Goal: Task Accomplishment & Management: Manage account settings

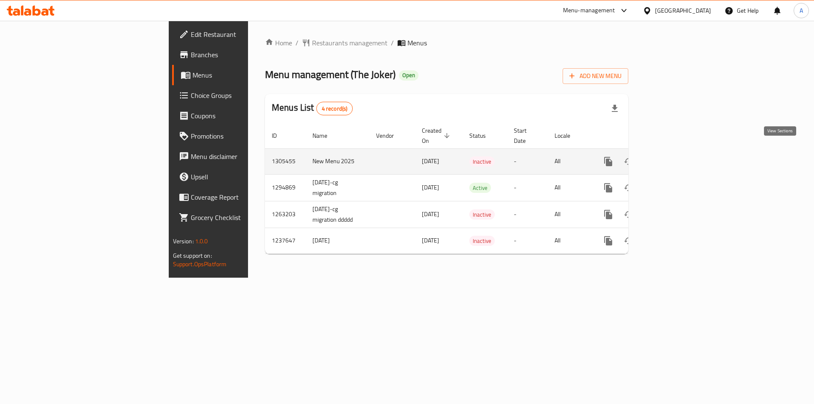
click at [675, 156] on icon "enhanced table" at bounding box center [670, 161] width 10 height 10
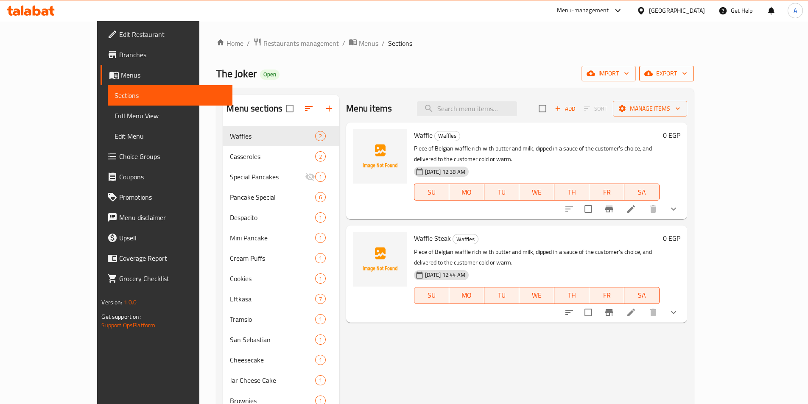
click at [687, 73] on span "export" at bounding box center [666, 73] width 41 height 11
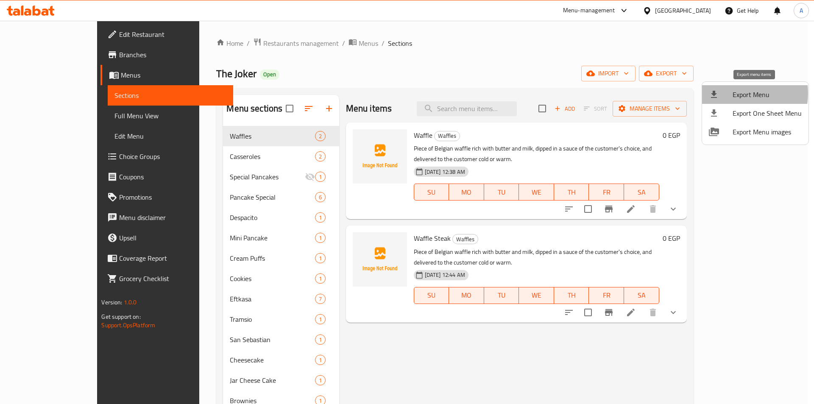
click at [735, 93] on span "Export Menu" at bounding box center [767, 94] width 69 height 10
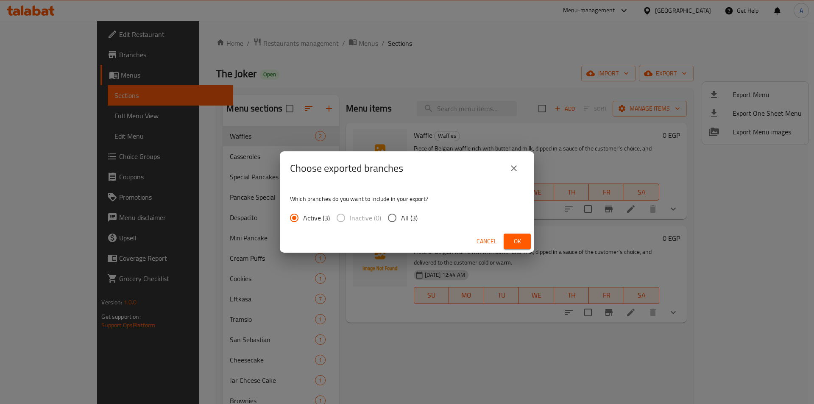
click at [389, 215] on input "All (3)" at bounding box center [392, 218] width 18 height 18
radio input "true"
click at [529, 243] on button "Ok" at bounding box center [517, 242] width 27 height 16
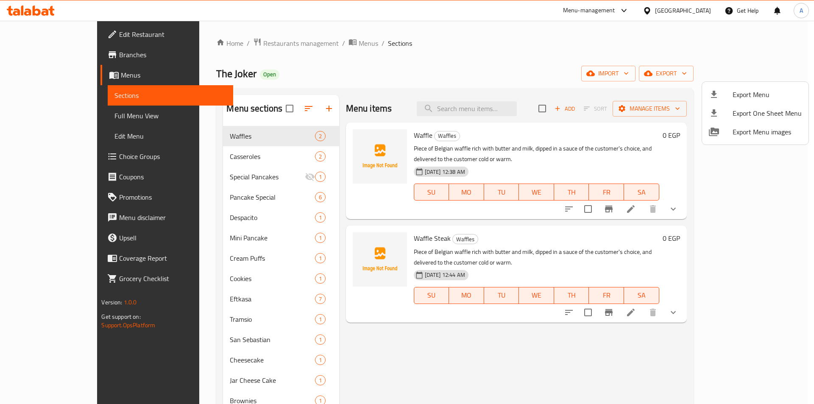
click at [365, 76] on div at bounding box center [407, 202] width 814 height 404
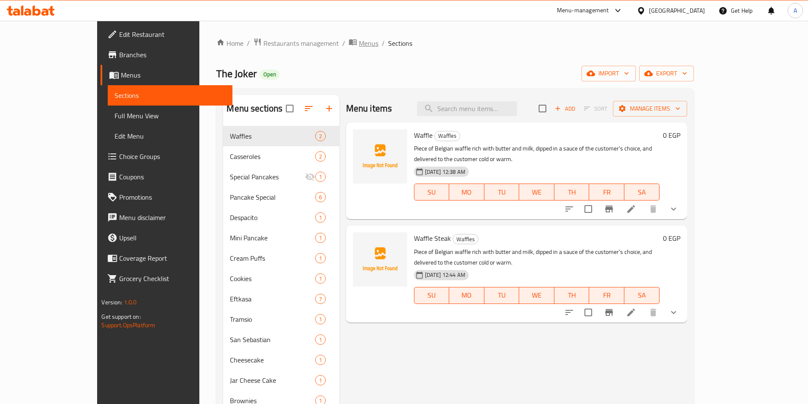
click at [359, 41] on span "Menus" at bounding box center [369, 43] width 20 height 10
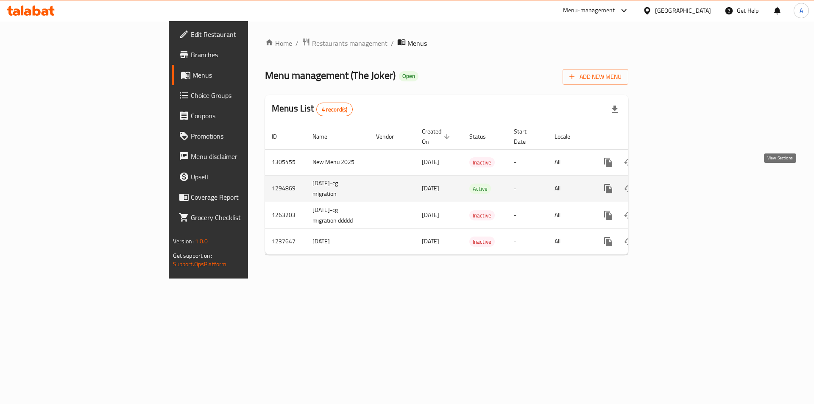
click at [675, 184] on icon "enhanced table" at bounding box center [670, 189] width 10 height 10
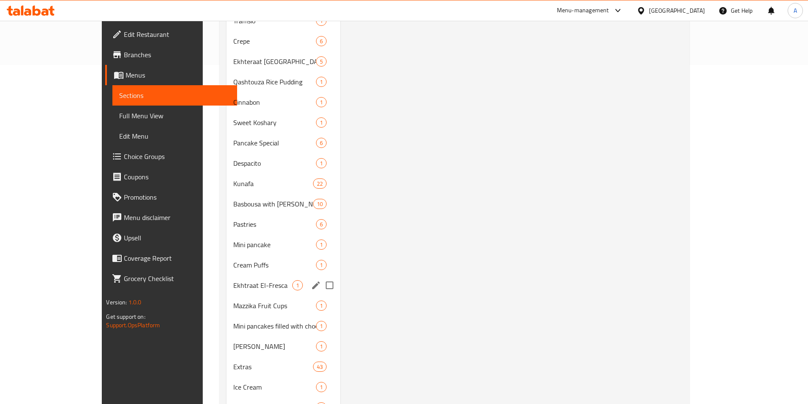
scroll to position [424, 0]
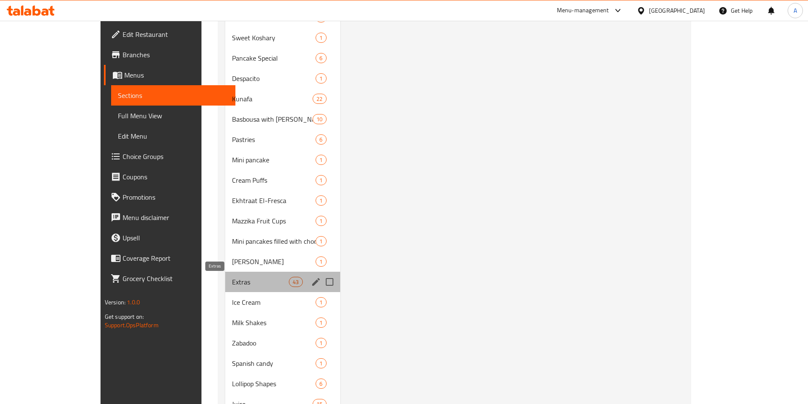
click at [232, 281] on span "Extras" at bounding box center [260, 282] width 57 height 10
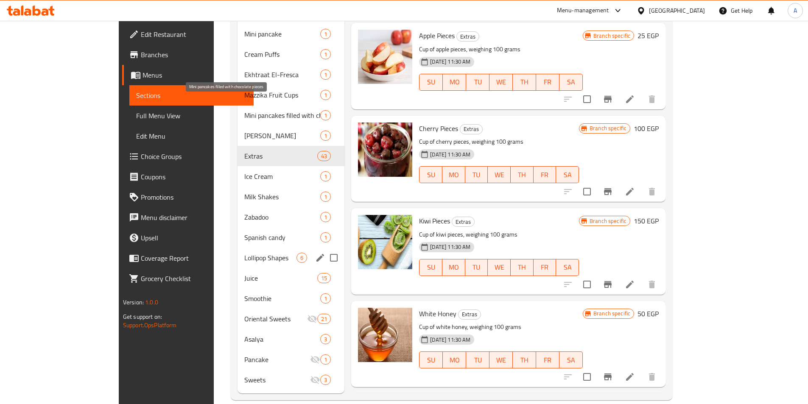
scroll to position [563, 0]
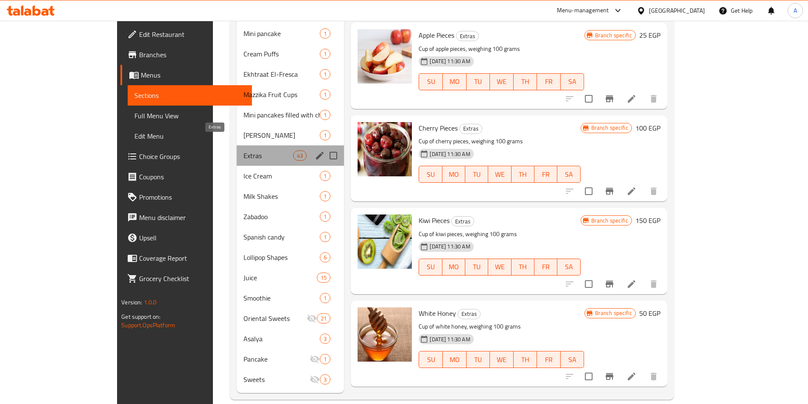
click at [243, 151] on span "Extras" at bounding box center [268, 156] width 50 height 10
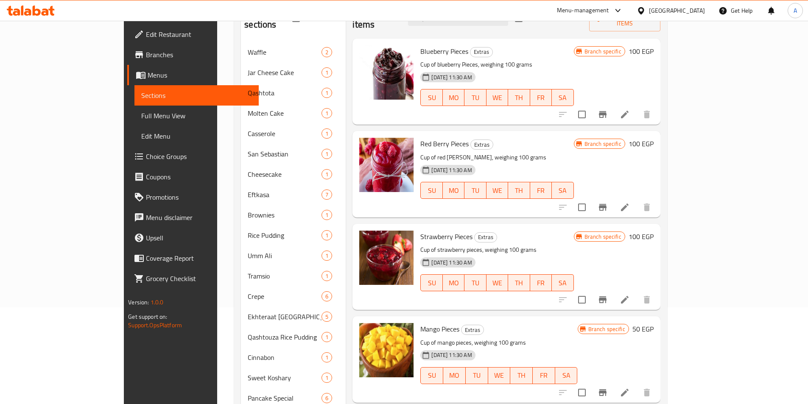
scroll to position [0, 0]
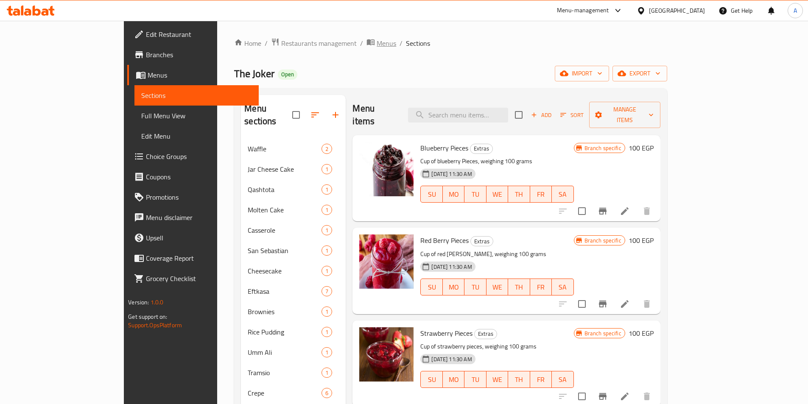
click at [377, 44] on span "Menus" at bounding box center [387, 43] width 20 height 10
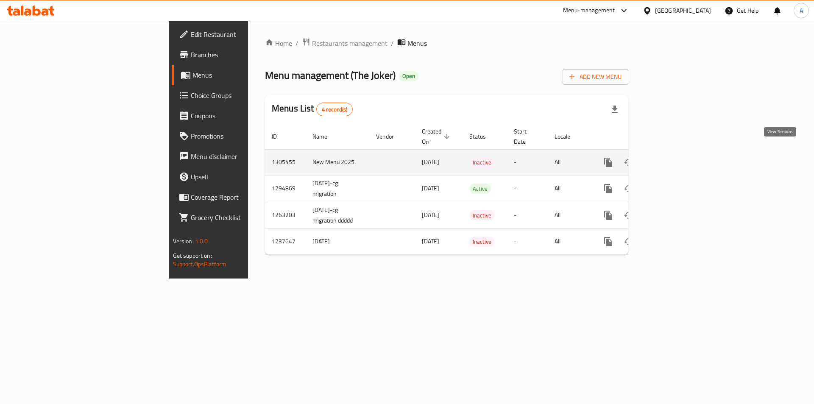
click at [675, 157] on icon "enhanced table" at bounding box center [670, 162] width 10 height 10
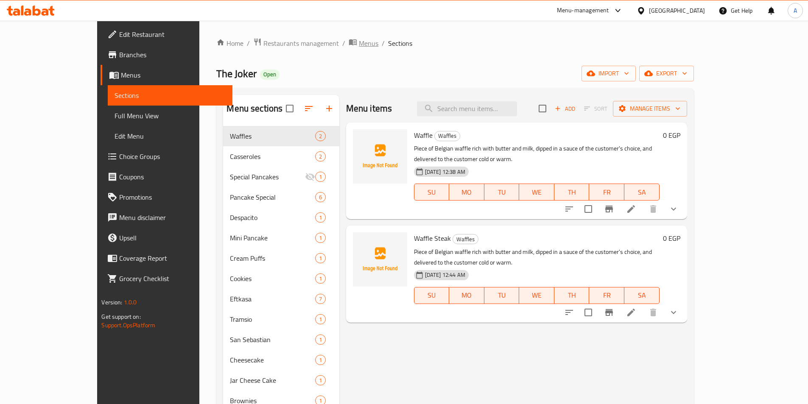
click at [359, 43] on span "Menus" at bounding box center [369, 43] width 20 height 10
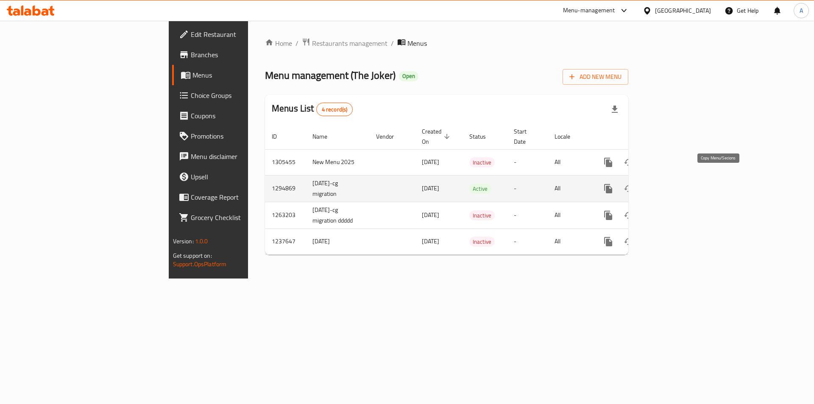
click at [619, 186] on button "more" at bounding box center [608, 189] width 20 height 20
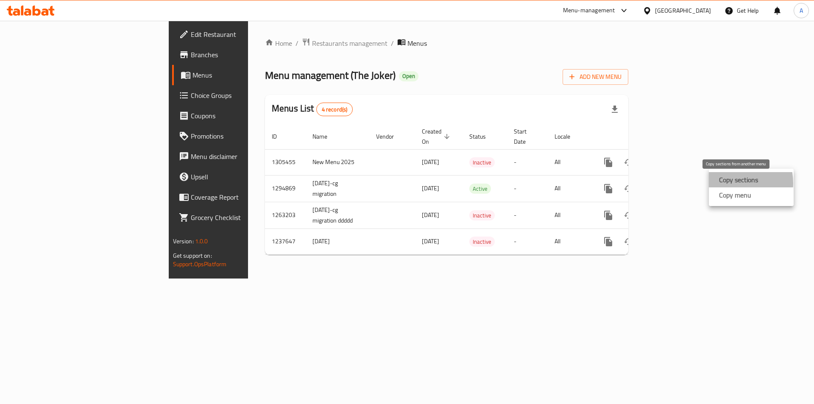
click at [728, 183] on strong "Copy sections" at bounding box center [738, 180] width 39 height 10
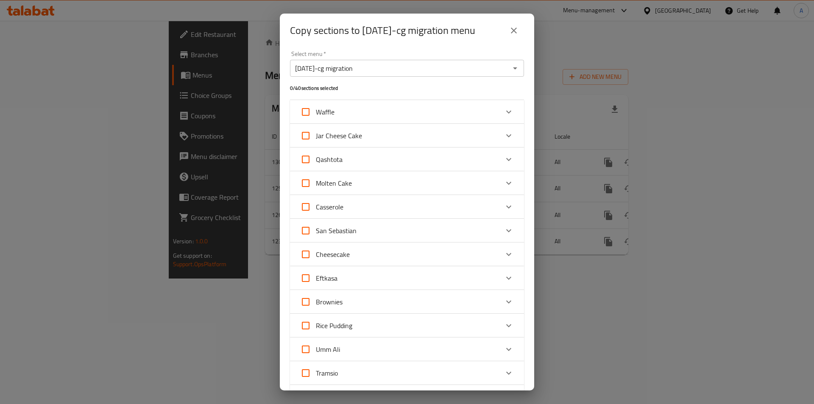
click at [511, 28] on icon "close" at bounding box center [514, 31] width 6 height 6
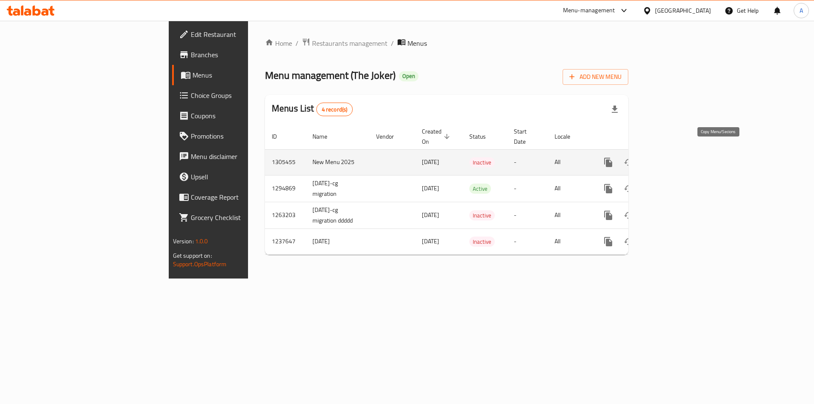
click at [612, 158] on icon "more" at bounding box center [608, 162] width 8 height 9
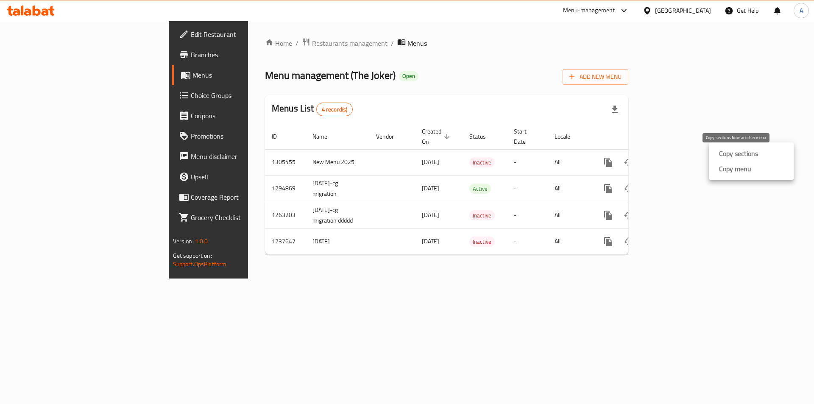
click at [719, 151] on div "Copy sections" at bounding box center [737, 153] width 42 height 10
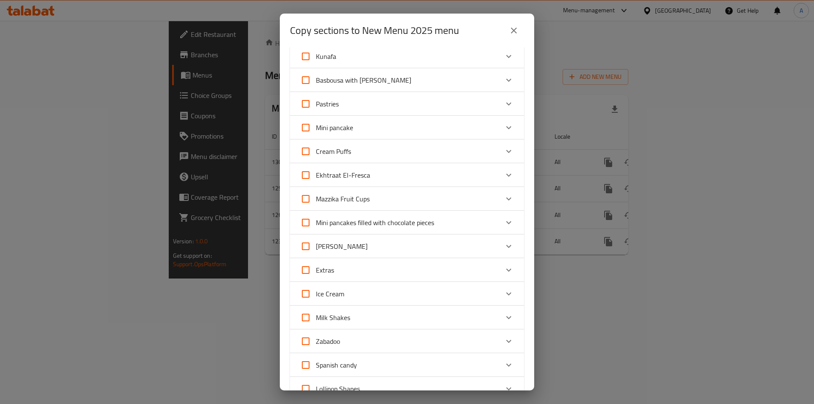
scroll to position [551, 0]
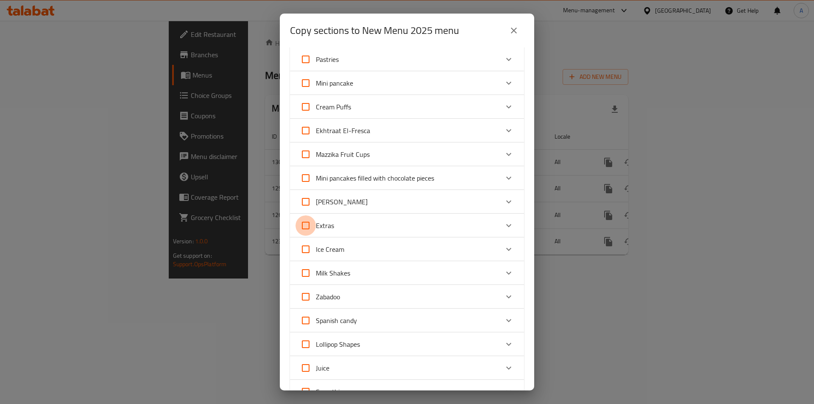
click at [300, 225] on input "Extras" at bounding box center [306, 225] width 20 height 20
click at [504, 221] on icon "Expand" at bounding box center [509, 226] width 10 height 10
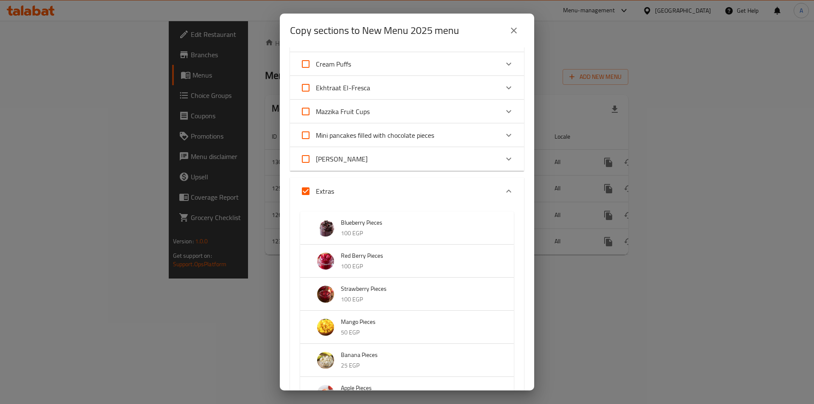
scroll to position [514, 0]
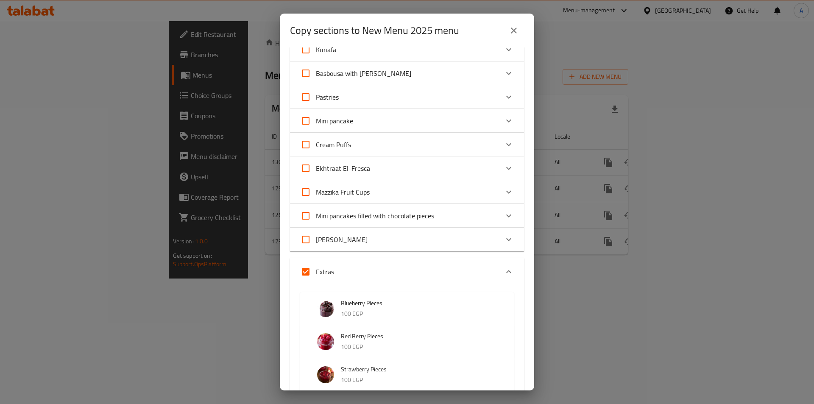
click at [306, 271] on input "Extras" at bounding box center [306, 272] width 20 height 20
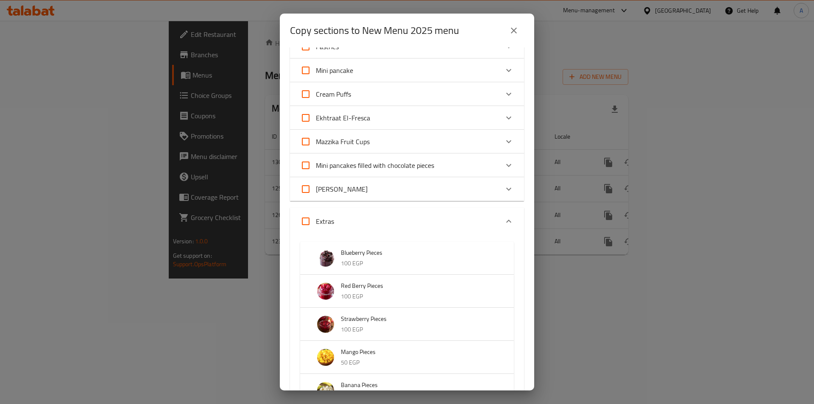
scroll to position [598, 0]
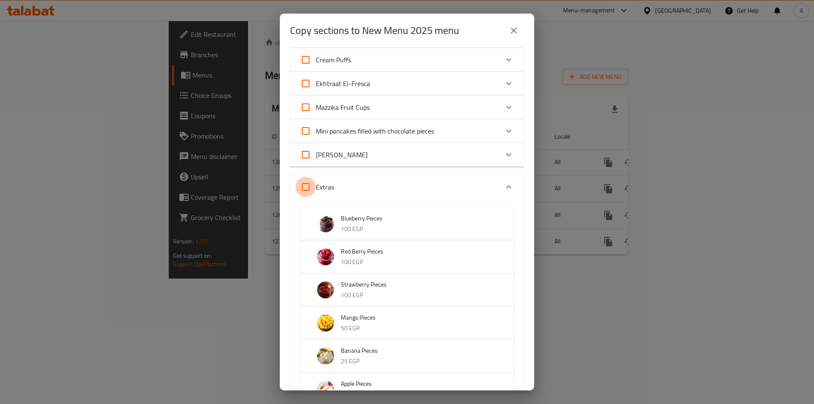
click at [302, 190] on input "Extras" at bounding box center [306, 187] width 20 height 20
checkbox input "true"
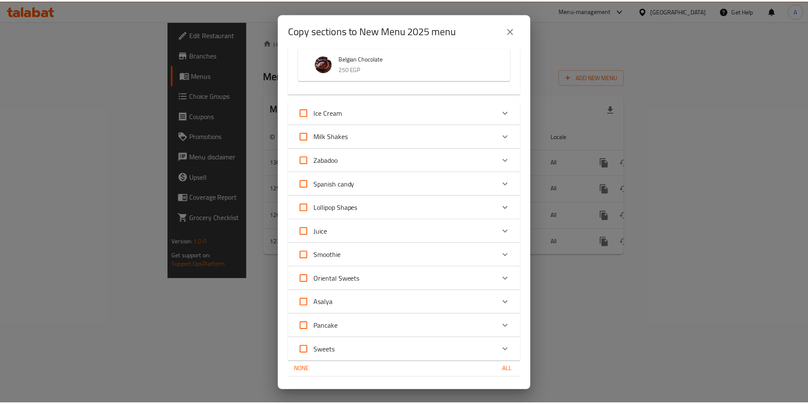
scroll to position [2168, 0]
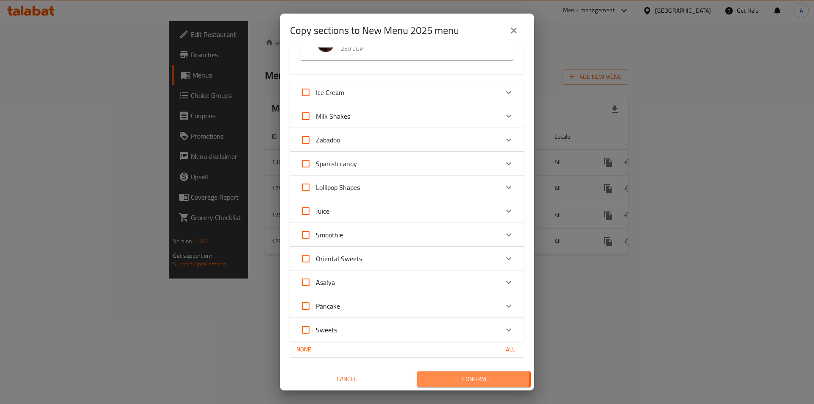
click at [467, 378] on span "Confirm" at bounding box center [474, 379] width 100 height 11
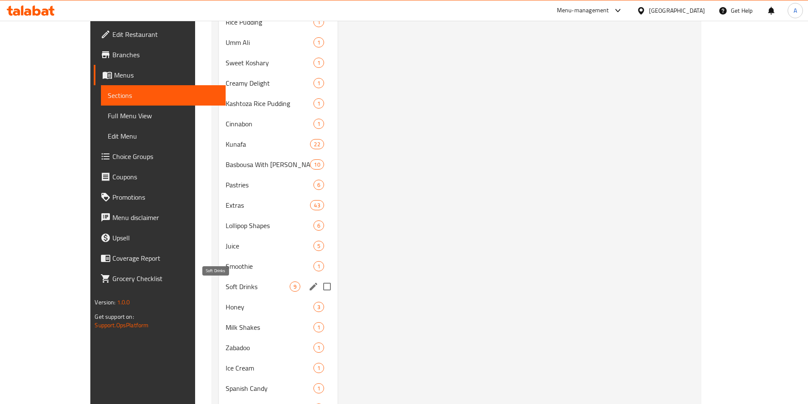
scroll to position [500, 0]
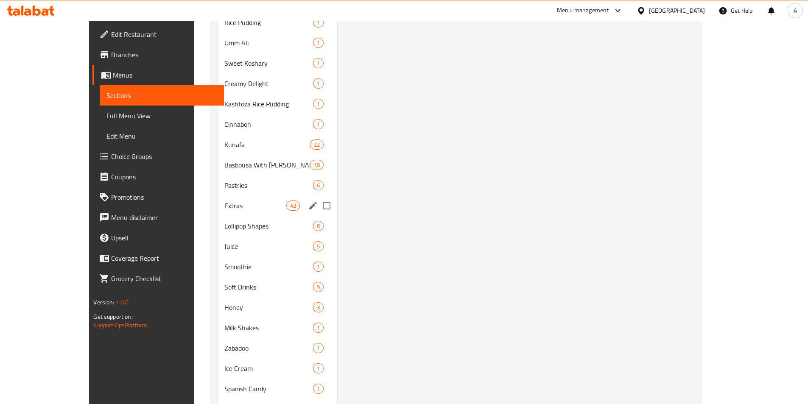
click at [218, 213] on div "Extras 43" at bounding box center [277, 206] width 119 height 20
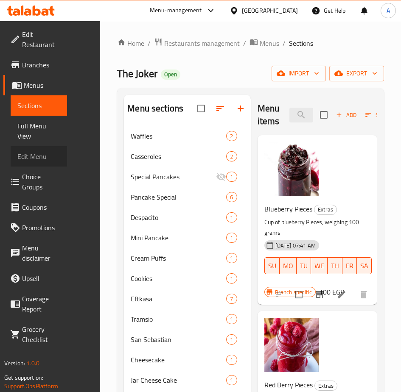
click at [45, 153] on span "Edit Menu" at bounding box center [38, 156] width 43 height 10
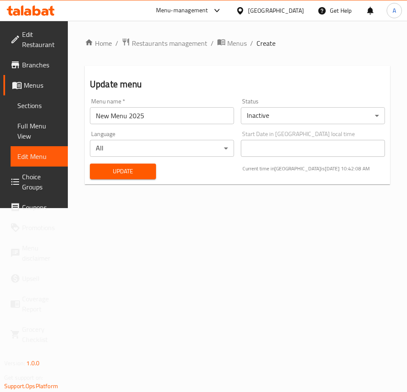
click at [27, 87] on span "Menus" at bounding box center [42, 85] width 37 height 10
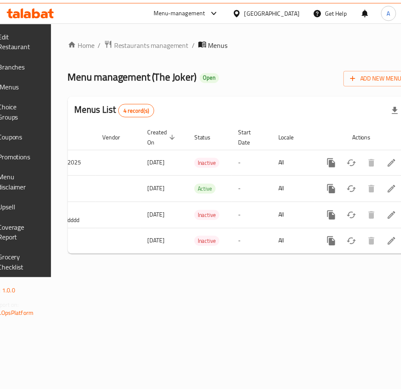
scroll to position [0, 116]
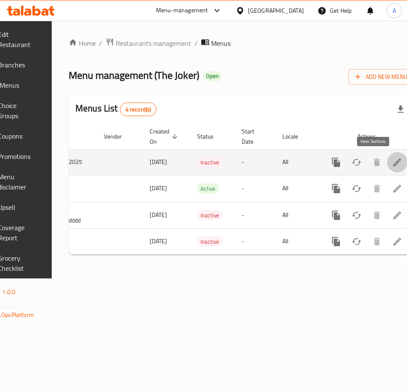
click at [394, 162] on icon "enhanced table" at bounding box center [398, 163] width 8 height 8
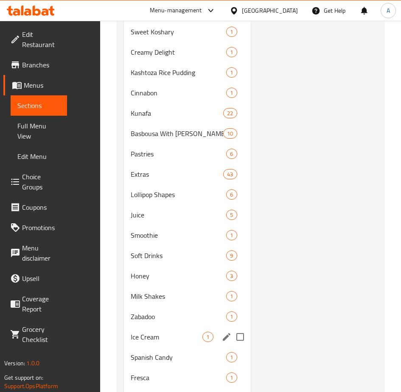
scroll to position [461, 0]
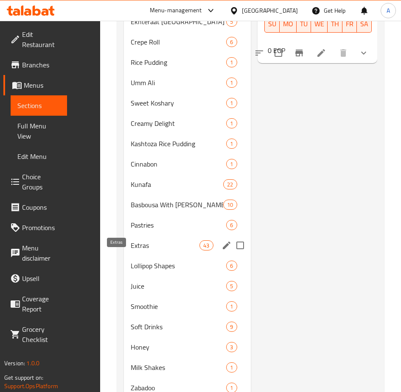
click at [131, 251] on span "Extras" at bounding box center [165, 245] width 69 height 10
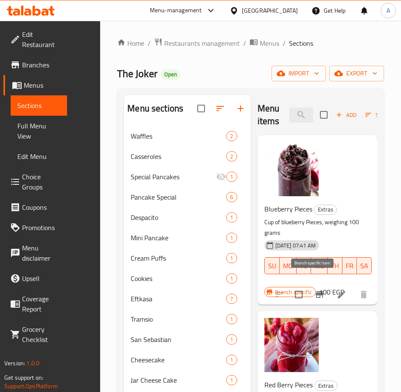
click at [314, 290] on icon "Branch-specific-item" at bounding box center [319, 295] width 10 height 10
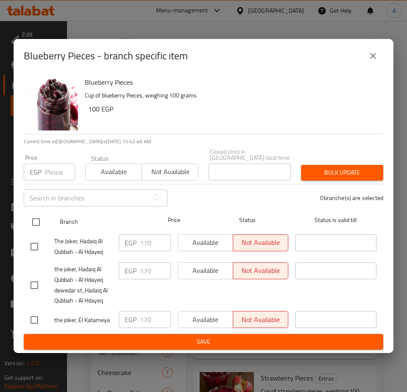
click at [31, 222] on input "checkbox" at bounding box center [36, 222] width 18 height 18
checkbox input "true"
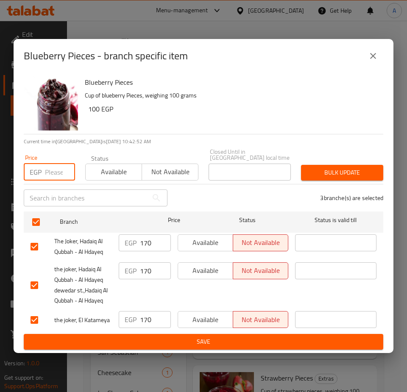
click at [47, 171] on input "number" at bounding box center [60, 172] width 30 height 17
type input "100"
click at [117, 166] on span "Available" at bounding box center [114, 172] width 50 height 12
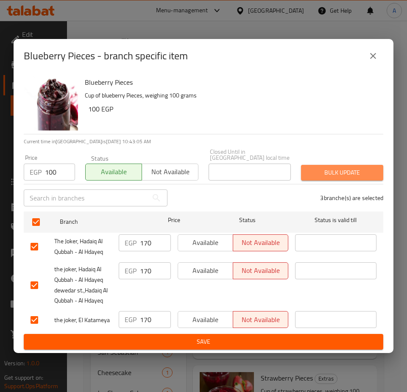
click at [336, 168] on span "Bulk update" at bounding box center [342, 173] width 69 height 11
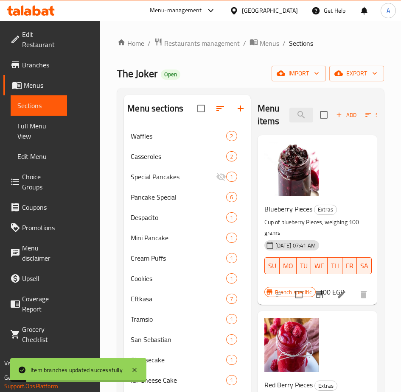
scroll to position [127, 0]
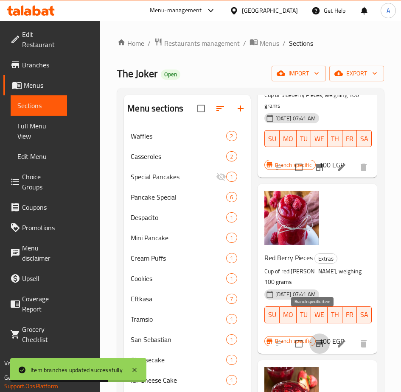
click at [316, 341] on icon "Branch-specific-item" at bounding box center [320, 344] width 8 height 7
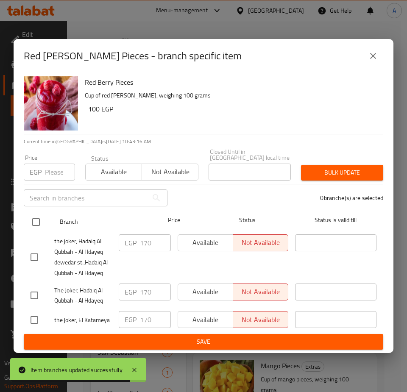
click at [37, 218] on input "checkbox" at bounding box center [36, 222] width 18 height 18
checkbox input "true"
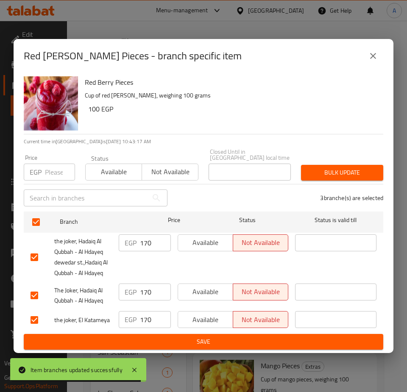
click at [51, 171] on input "number" at bounding box center [60, 172] width 30 height 17
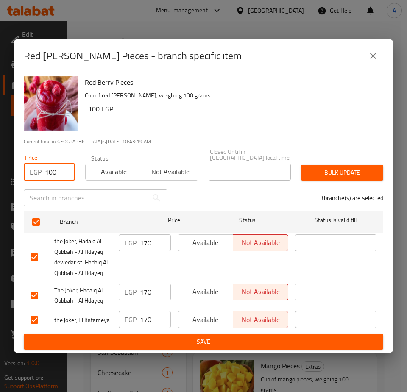
type input "100"
click at [97, 169] on span "Available" at bounding box center [114, 172] width 50 height 12
click at [359, 169] on span "Bulk update" at bounding box center [342, 173] width 69 height 11
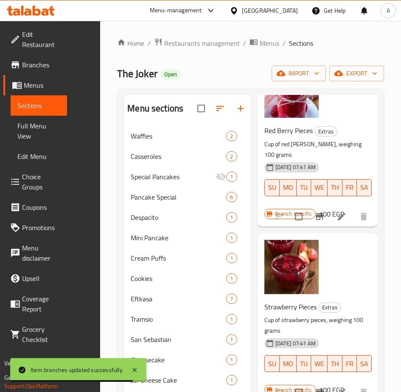
scroll to position [339, 0]
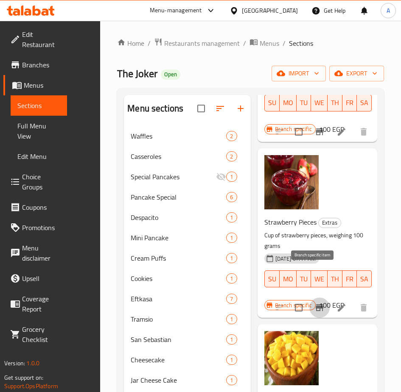
click at [314, 303] on icon "Branch-specific-item" at bounding box center [319, 308] width 10 height 10
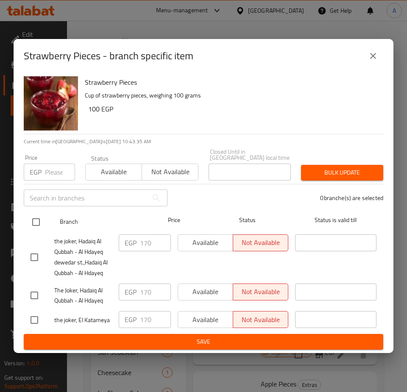
click at [31, 217] on input "checkbox" at bounding box center [36, 222] width 18 height 18
checkbox input "true"
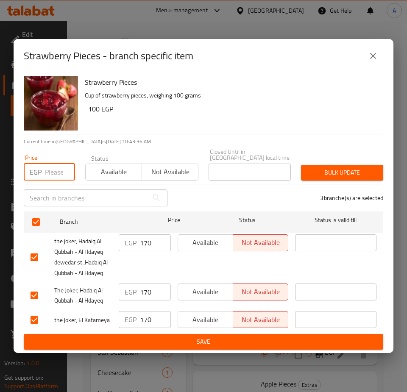
click at [48, 175] on input "number" at bounding box center [60, 172] width 30 height 17
type input "100"
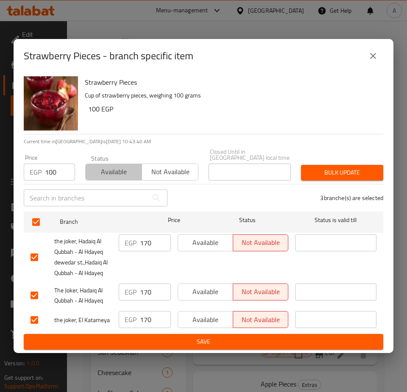
click at [116, 166] on span "Available" at bounding box center [114, 172] width 50 height 12
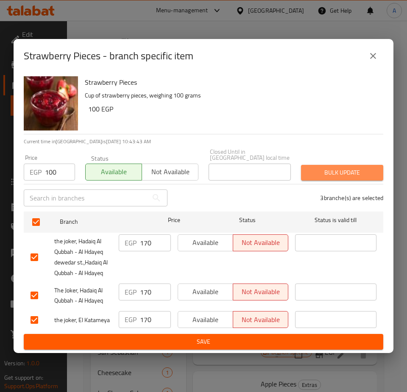
click at [335, 170] on span "Bulk update" at bounding box center [342, 173] width 69 height 11
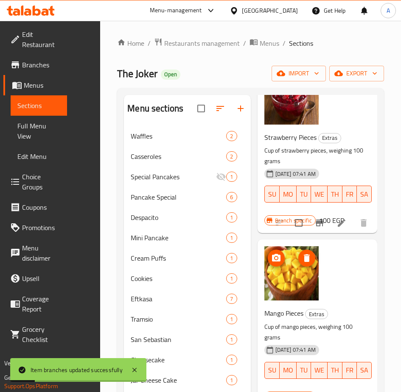
scroll to position [509, 0]
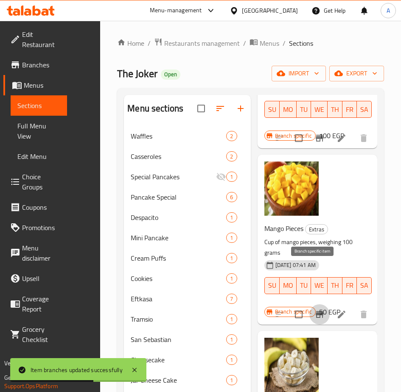
click at [314, 310] on icon "Branch-specific-item" at bounding box center [319, 315] width 10 height 10
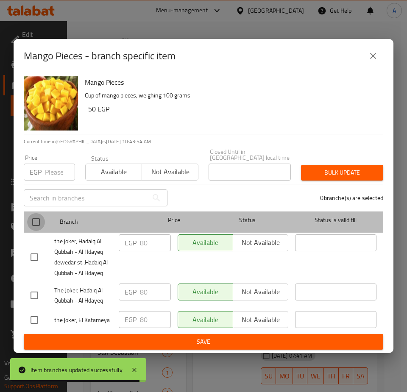
click at [33, 223] on input "checkbox" at bounding box center [36, 222] width 18 height 18
checkbox input "true"
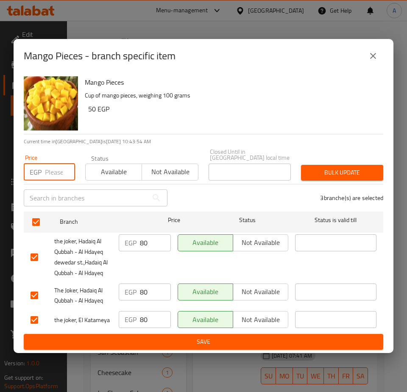
click at [50, 171] on input "number" at bounding box center [60, 172] width 30 height 17
type input "50"
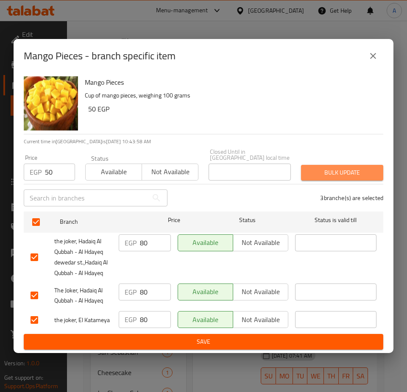
click at [307, 168] on button "Bulk update" at bounding box center [342, 173] width 82 height 16
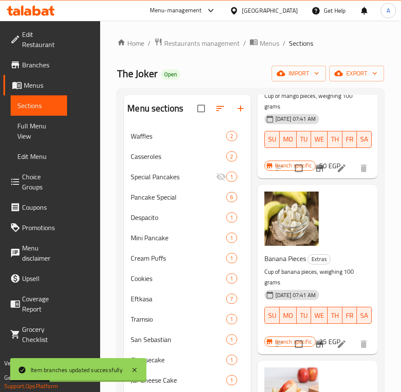
scroll to position [679, 0]
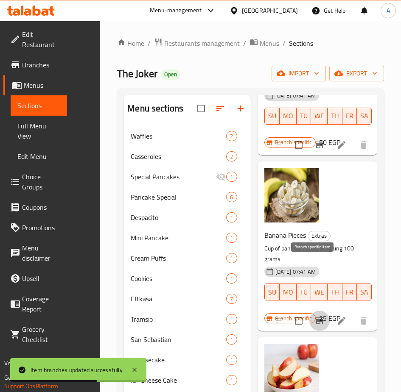
click at [316, 318] on icon "Branch-specific-item" at bounding box center [320, 321] width 8 height 7
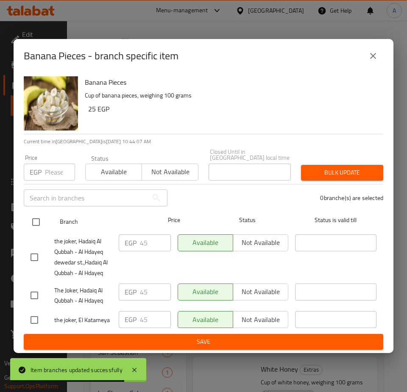
click at [36, 218] on input "checkbox" at bounding box center [36, 222] width 18 height 18
checkbox input "true"
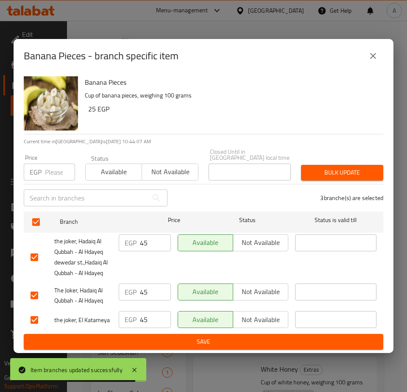
click at [47, 166] on input "number" at bounding box center [60, 172] width 30 height 17
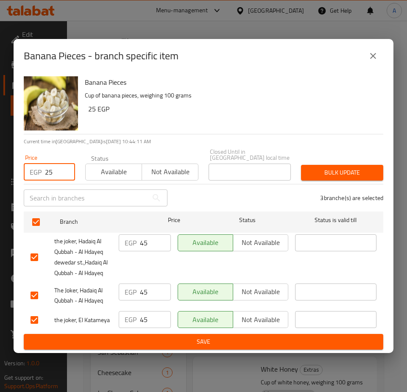
type input "25"
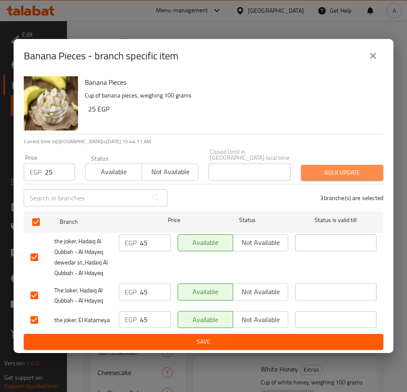
click at [364, 168] on span "Bulk update" at bounding box center [342, 173] width 69 height 11
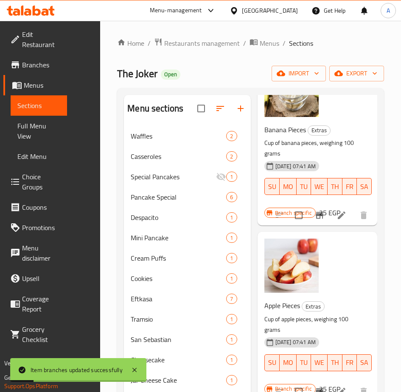
scroll to position [806, 0]
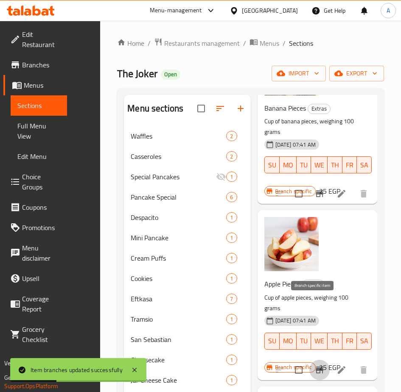
click at [317, 365] on icon "Branch-specific-item" at bounding box center [319, 370] width 10 height 10
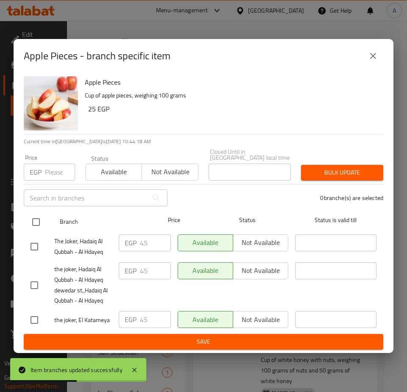
click at [41, 224] on input "checkbox" at bounding box center [36, 222] width 18 height 18
checkbox input "true"
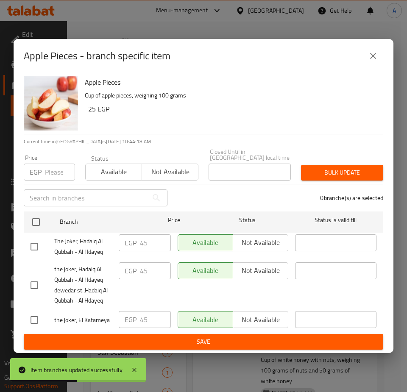
checkbox input "true"
click at [43, 174] on div "EGP Price" at bounding box center [49, 172] width 51 height 17
type input "25"
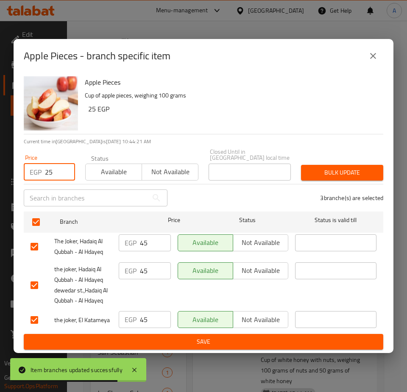
click at [342, 168] on span "Bulk update" at bounding box center [342, 173] width 69 height 11
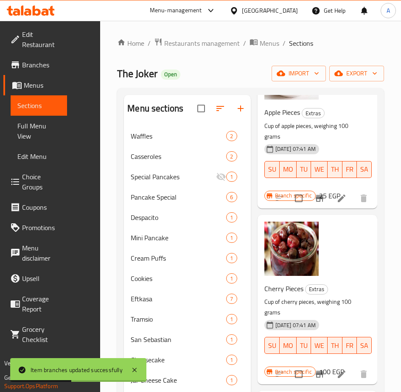
scroll to position [1060, 0]
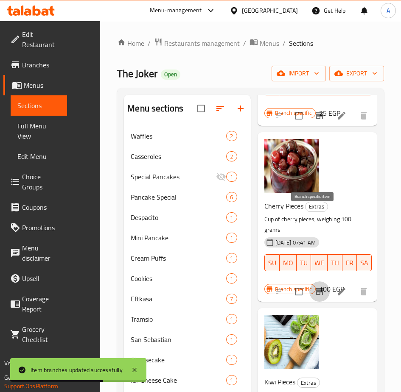
click at [318, 287] on icon "Branch-specific-item" at bounding box center [319, 292] width 10 height 10
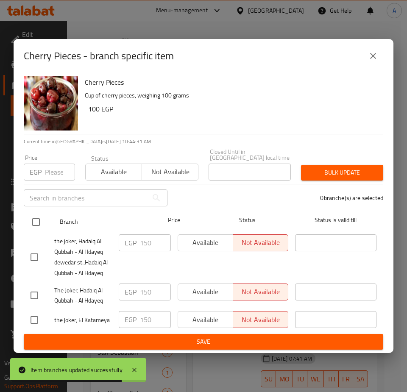
click at [45, 221] on div at bounding box center [41, 222] width 29 height 25
click at [36, 217] on input "checkbox" at bounding box center [36, 222] width 18 height 18
checkbox input "true"
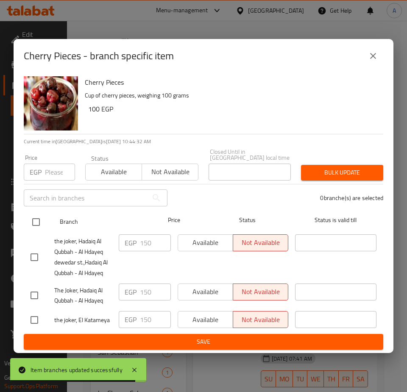
checkbox input "true"
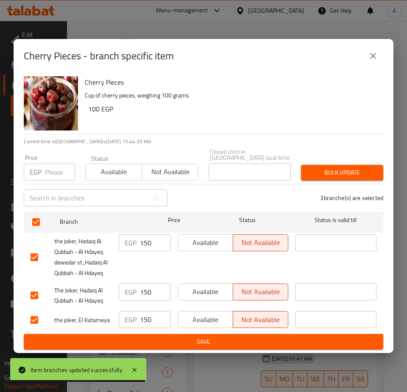
click at [57, 164] on input "number" at bounding box center [60, 172] width 30 height 17
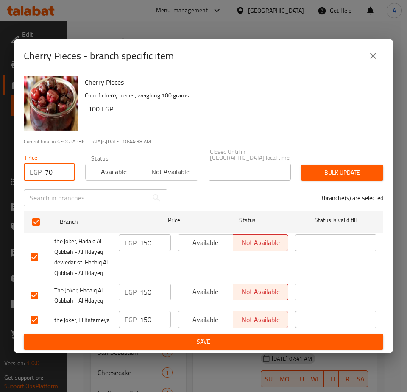
type input "70"
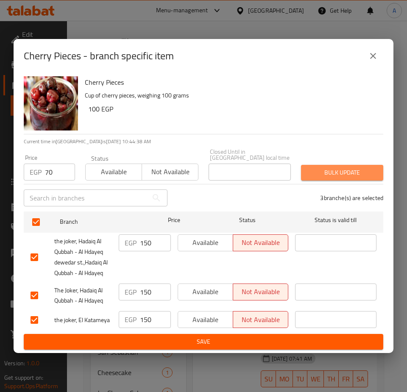
click at [343, 168] on span "Bulk update" at bounding box center [342, 173] width 69 height 11
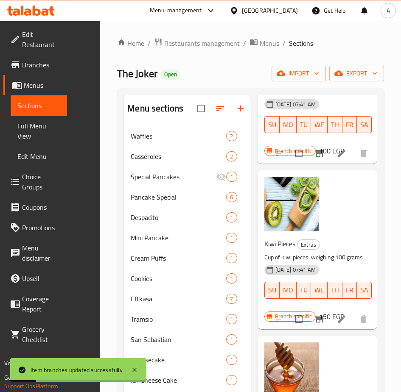
scroll to position [1230, 0]
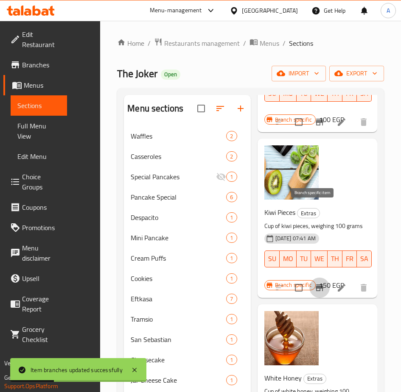
click at [314, 283] on icon "Branch-specific-item" at bounding box center [319, 288] width 10 height 10
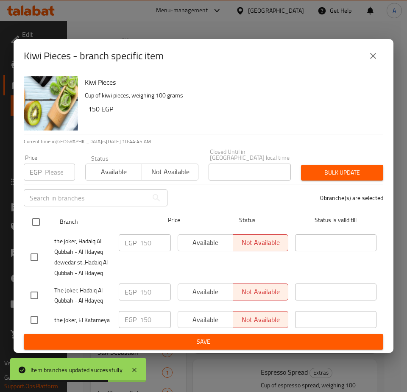
click at [37, 216] on input "checkbox" at bounding box center [36, 222] width 18 height 18
checkbox input "true"
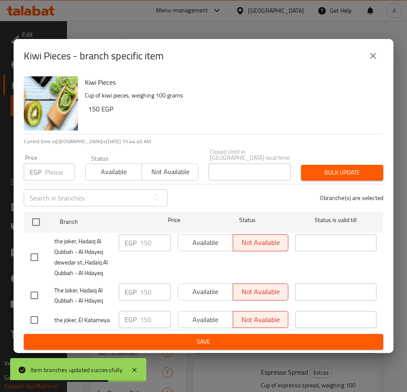
checkbox input "true"
click at [47, 173] on input "number" at bounding box center [60, 172] width 30 height 17
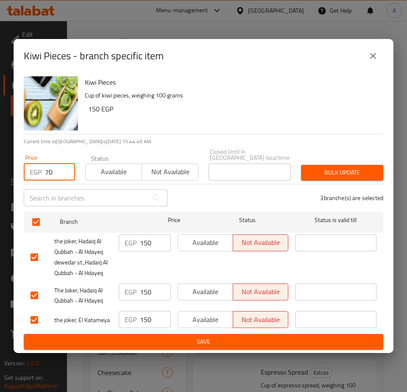
type input "70"
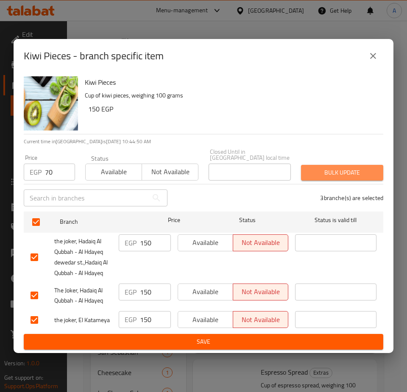
click at [327, 165] on button "Bulk update" at bounding box center [342, 173] width 82 height 16
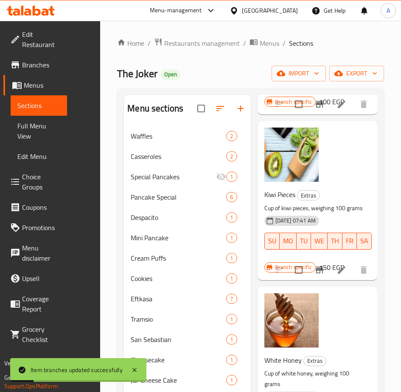
scroll to position [1315, 0]
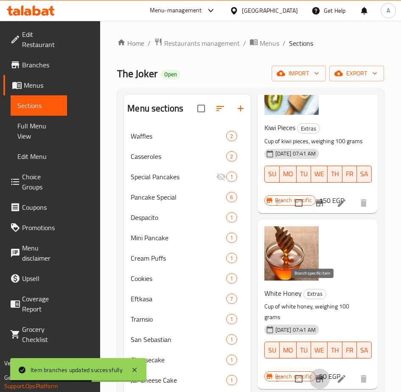
click at [314, 374] on icon "Branch-specific-item" at bounding box center [319, 379] width 10 height 10
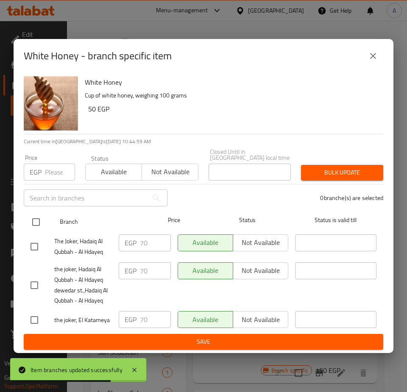
click at [34, 213] on input "checkbox" at bounding box center [36, 222] width 18 height 18
checkbox input "true"
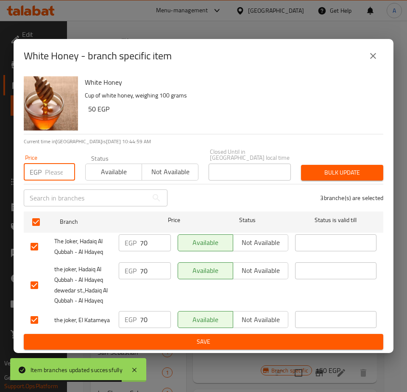
click at [50, 173] on input "number" at bounding box center [60, 172] width 30 height 17
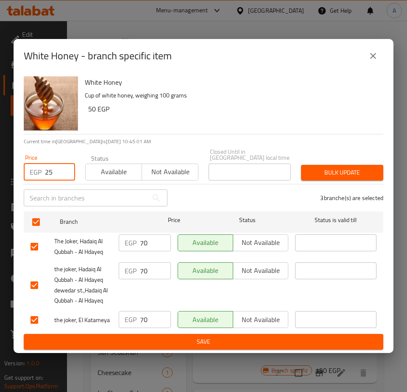
type input "25"
click at [348, 173] on span "Bulk update" at bounding box center [342, 173] width 69 height 11
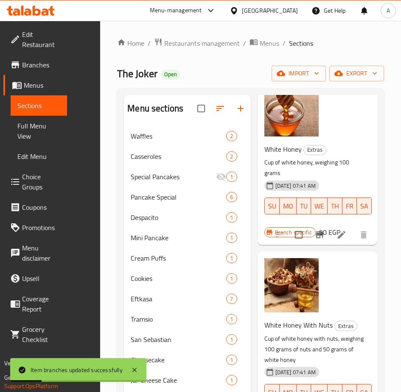
scroll to position [1484, 0]
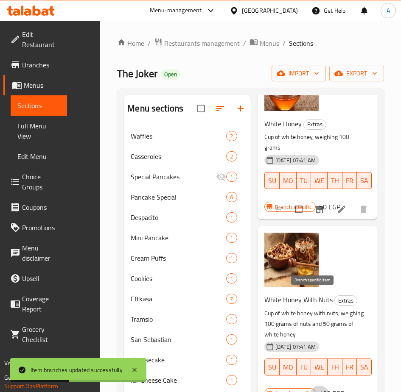
click at [309, 386] on button "Branch-specific-item" at bounding box center [319, 396] width 20 height 20
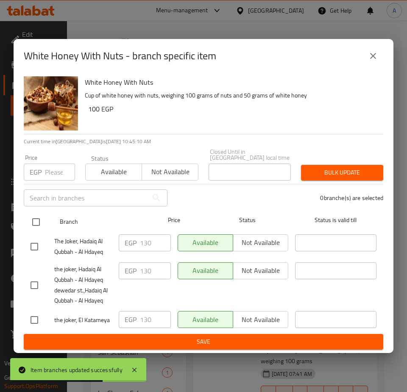
click at [36, 218] on input "checkbox" at bounding box center [36, 222] width 18 height 18
checkbox input "true"
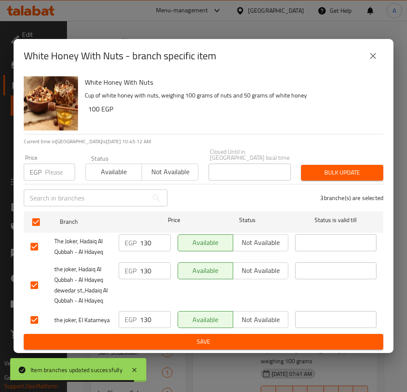
click at [49, 170] on input "number" at bounding box center [60, 172] width 30 height 17
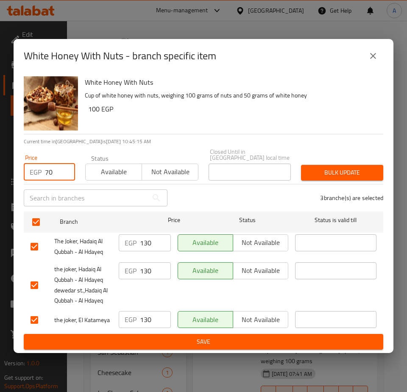
type input "70"
click at [103, 172] on span "Available" at bounding box center [114, 172] width 50 height 12
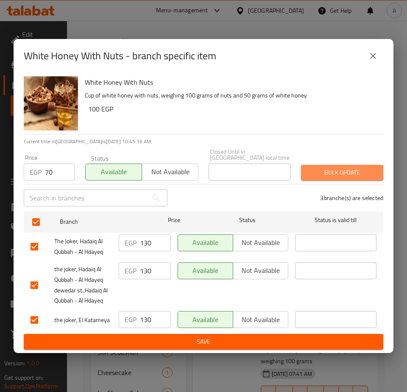
click at [340, 168] on span "Bulk update" at bounding box center [342, 173] width 69 height 11
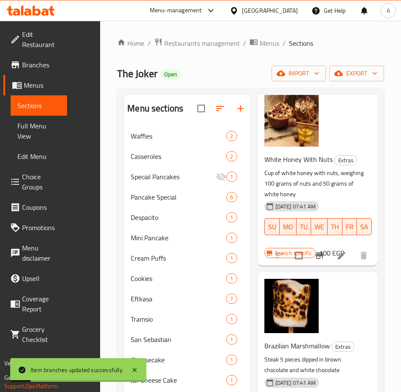
scroll to position [1654, 0]
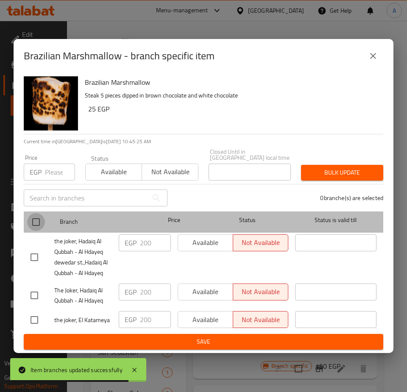
click at [39, 224] on input "checkbox" at bounding box center [36, 222] width 18 height 18
checkbox input "true"
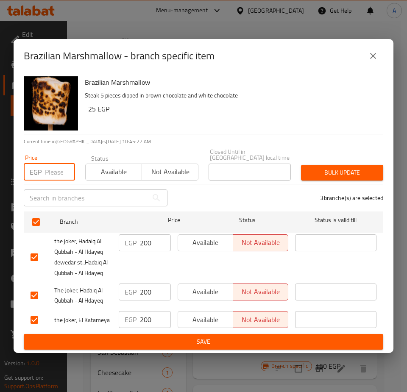
click at [53, 167] on input "number" at bounding box center [60, 172] width 30 height 17
type input "25"
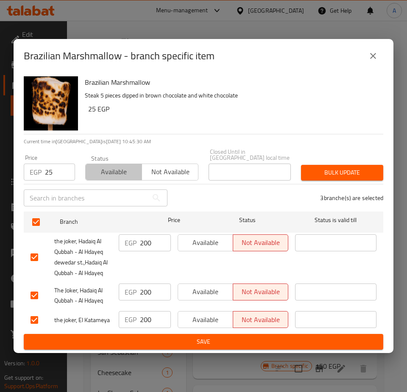
click at [109, 170] on span "Available" at bounding box center [114, 172] width 50 height 12
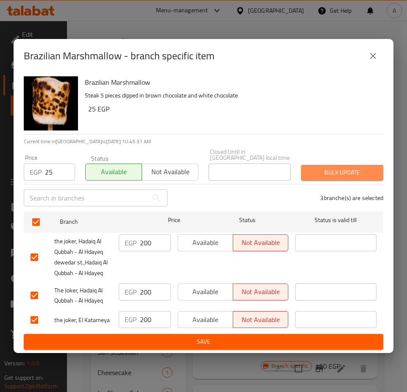
click at [352, 172] on span "Bulk update" at bounding box center [342, 173] width 69 height 11
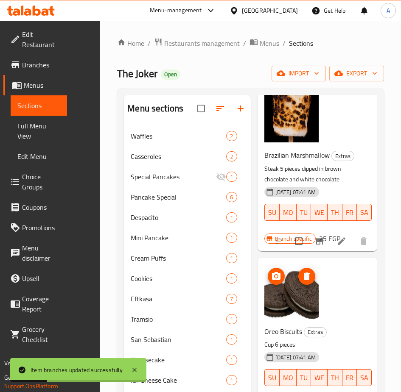
scroll to position [1824, 0]
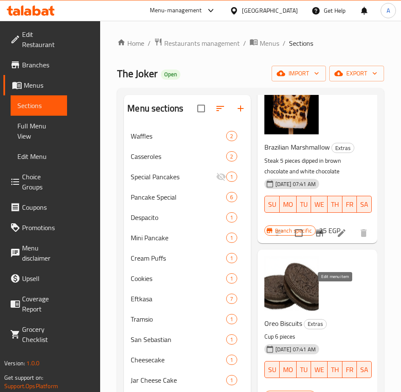
click at [338, 395] on icon at bounding box center [342, 399] width 8 height 8
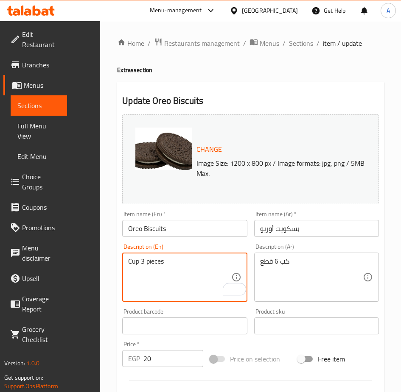
type textarea "Cup 3 pieces"
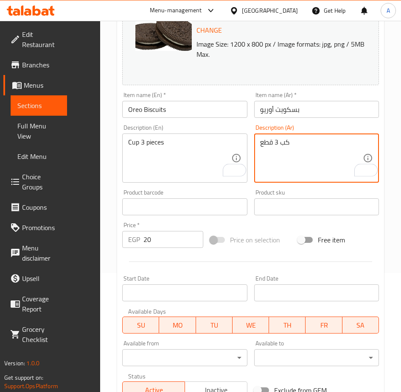
scroll to position [127, 0]
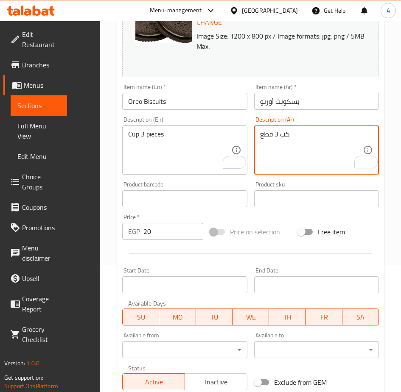
type textarea "كب 3 قطع"
click at [143, 230] on input "20" at bounding box center [173, 231] width 60 height 17
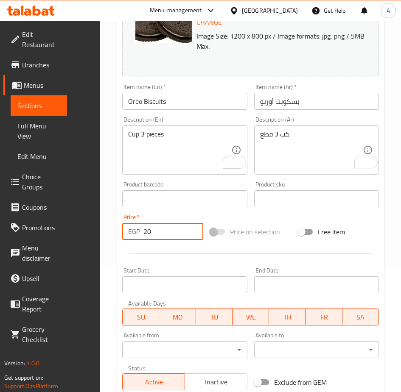
click at [143, 230] on input "20" at bounding box center [173, 231] width 60 height 17
type input "15"
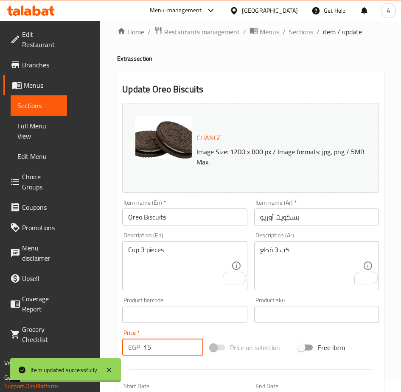
scroll to position [0, 0]
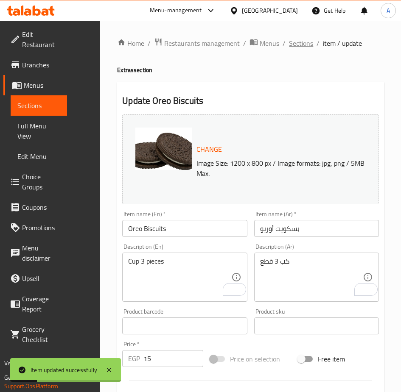
click at [289, 43] on span "Sections" at bounding box center [301, 43] width 24 height 10
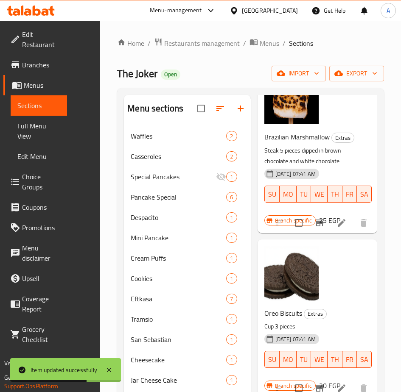
scroll to position [1824, 0]
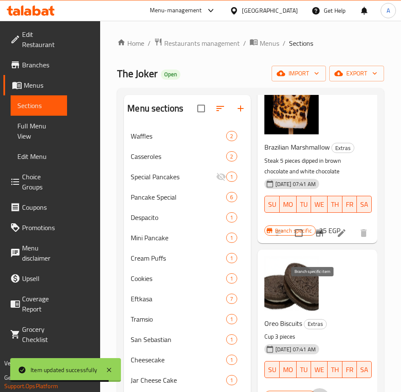
click at [316, 395] on icon "Branch-specific-item" at bounding box center [320, 398] width 8 height 7
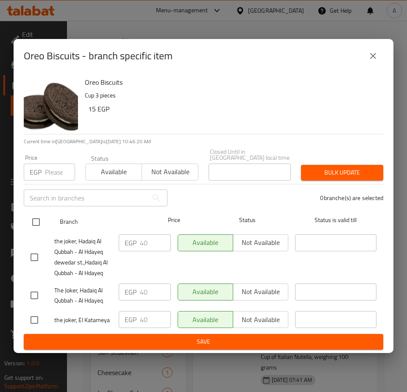
click at [39, 221] on input "checkbox" at bounding box center [36, 222] width 18 height 18
checkbox input "true"
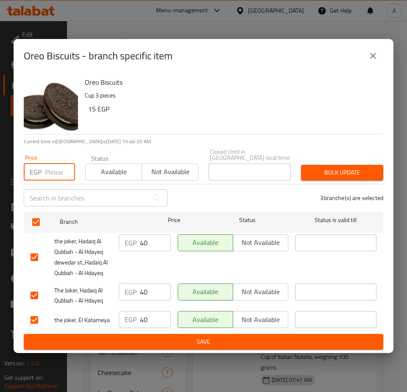
click at [49, 175] on input "number" at bounding box center [60, 172] width 30 height 17
type input "15"
click at [96, 171] on span "Available" at bounding box center [114, 172] width 50 height 12
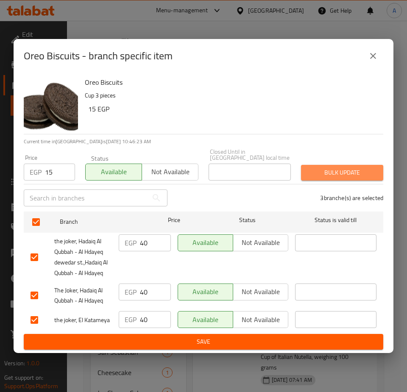
click at [371, 168] on span "Bulk update" at bounding box center [342, 173] width 69 height 11
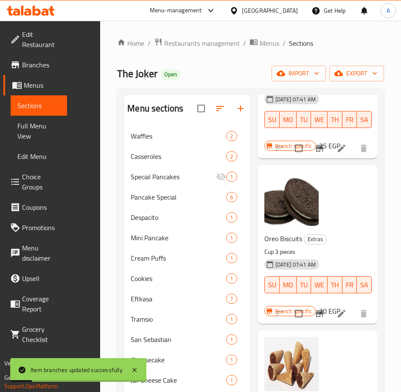
scroll to position [1993, 0]
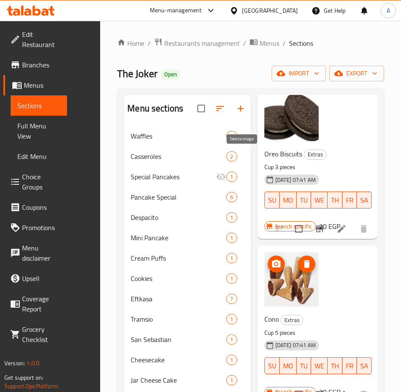
click at [302, 259] on icon "delete image" at bounding box center [307, 264] width 10 height 10
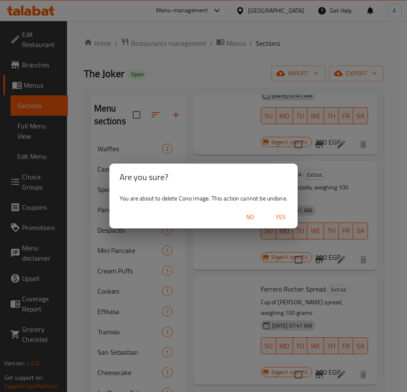
click at [276, 212] on span "Yes" at bounding box center [281, 217] width 20 height 11
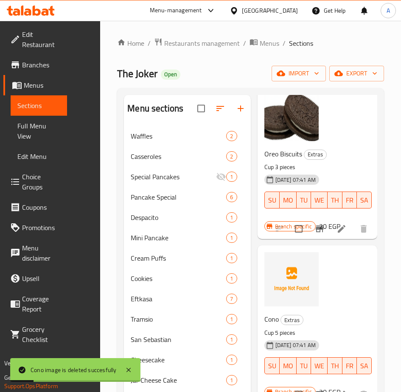
click at [338, 391] on icon at bounding box center [342, 395] width 8 height 8
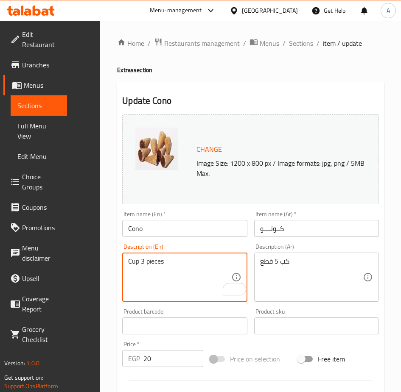
type textarea "Cup 3 pieces"
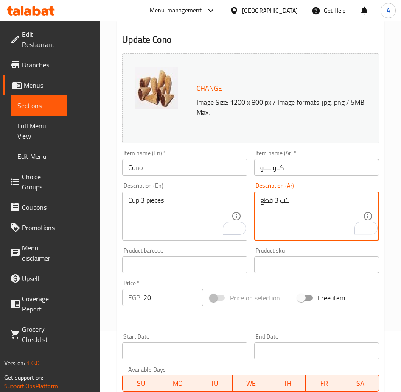
scroll to position [85, 0]
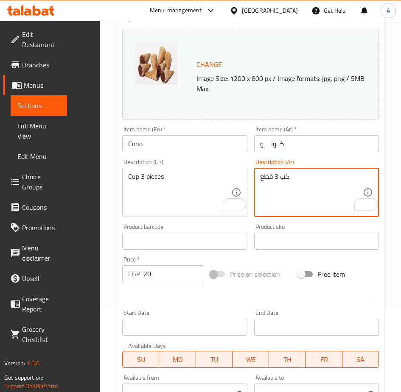
type textarea "كب 3 قطع"
click at [152, 274] on input "20" at bounding box center [173, 273] width 60 height 17
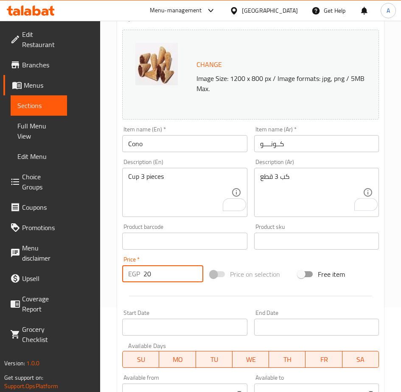
click at [152, 274] on input "20" at bounding box center [173, 273] width 60 height 17
click at [152, 273] on input "20" at bounding box center [173, 273] width 60 height 17
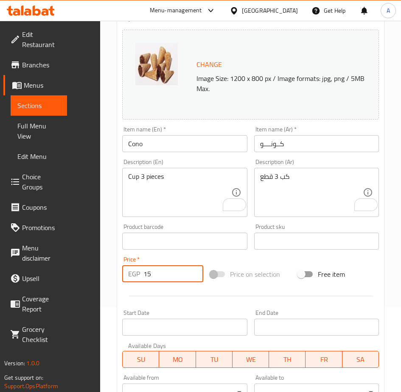
type input "15"
click at [146, 146] on input "Cono" at bounding box center [184, 143] width 125 height 17
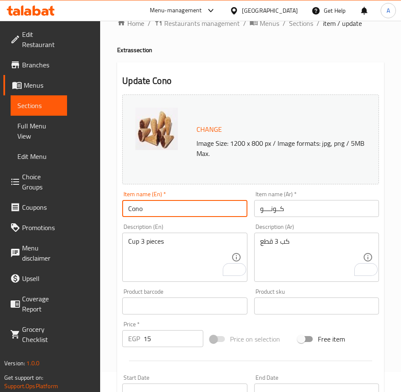
scroll to position [0, 0]
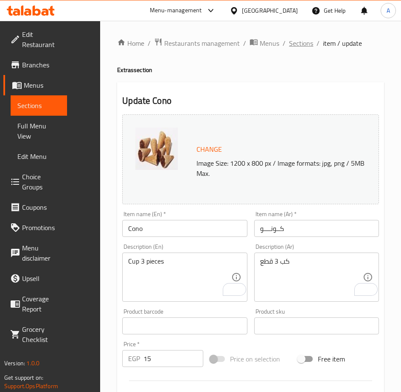
click at [289, 45] on span "Sections" at bounding box center [301, 43] width 24 height 10
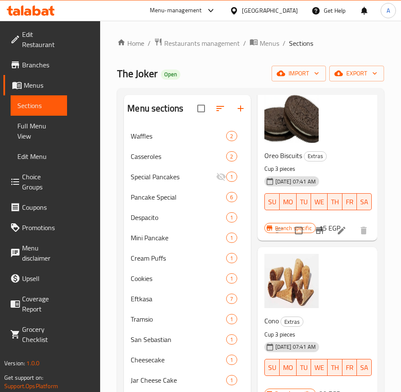
scroll to position [2036, 0]
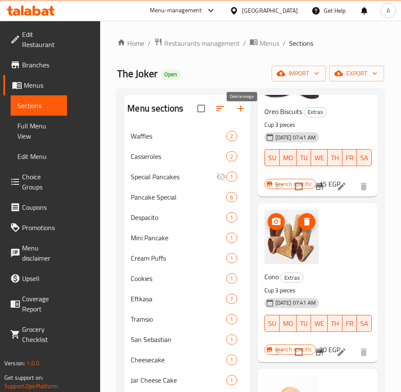
click at [302, 217] on icon "delete image" at bounding box center [307, 222] width 10 height 10
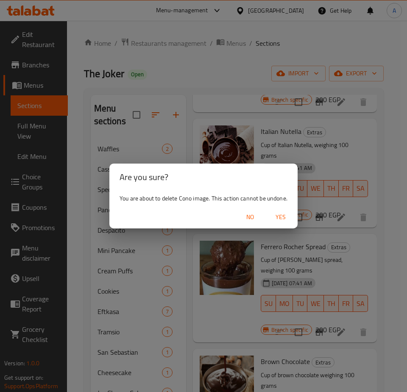
click at [280, 218] on span "Yes" at bounding box center [281, 217] width 20 height 11
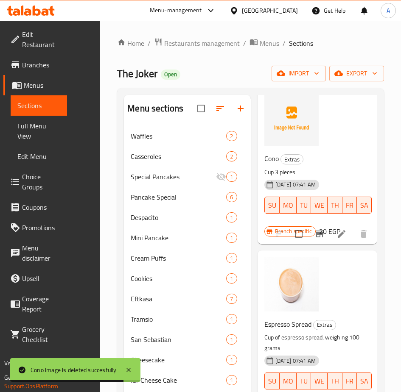
scroll to position [2163, 0]
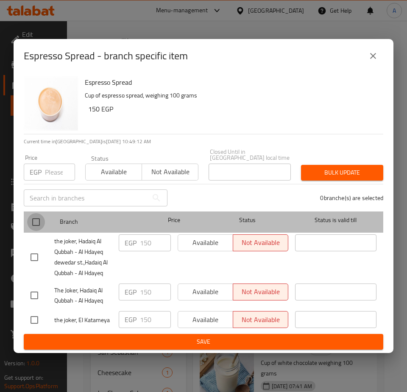
click at [36, 224] on input "checkbox" at bounding box center [36, 222] width 18 height 18
checkbox input "true"
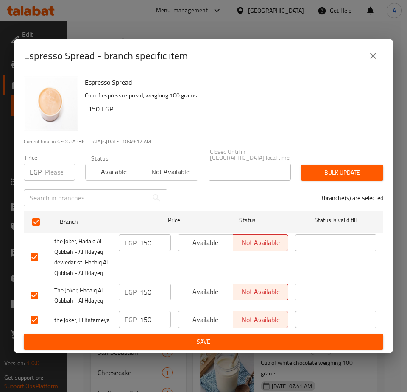
click at [48, 168] on input "number" at bounding box center [60, 172] width 30 height 17
type input "100"
click at [103, 166] on span "Available" at bounding box center [114, 172] width 50 height 12
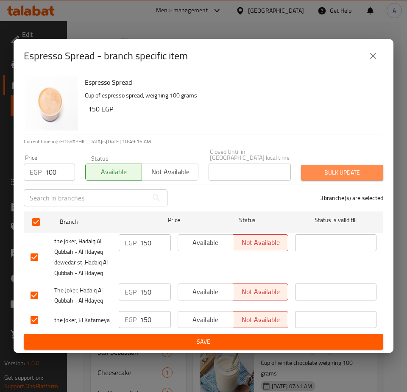
click at [336, 173] on span "Bulk update" at bounding box center [342, 173] width 69 height 11
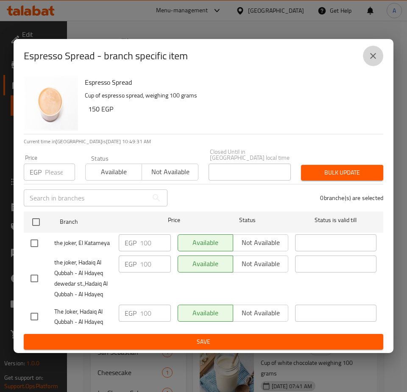
click at [366, 61] on button "close" at bounding box center [373, 56] width 20 height 20
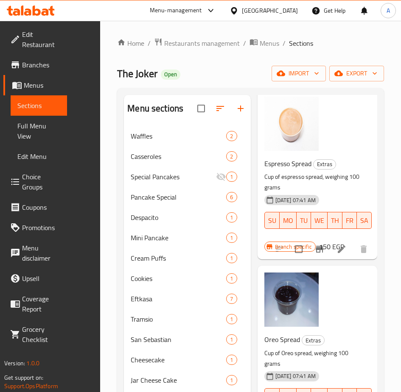
scroll to position [2333, 0]
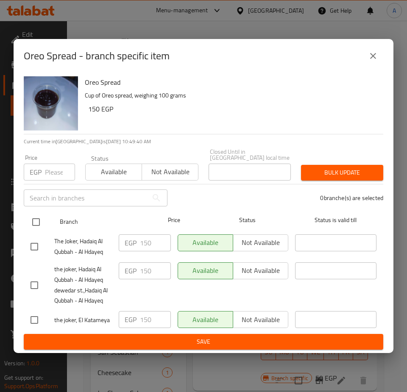
drag, startPoint x: 36, startPoint y: 221, endPoint x: 47, endPoint y: 177, distance: 45.6
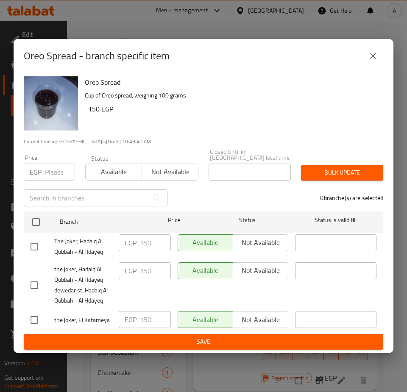
click at [36, 221] on input "checkbox" at bounding box center [36, 222] width 18 height 18
checkbox input "true"
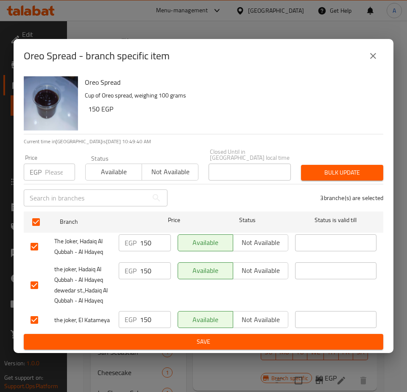
click at [48, 168] on input "number" at bounding box center [60, 172] width 30 height 17
type input "100"
click at [93, 171] on span "Available" at bounding box center [114, 172] width 50 height 12
click at [352, 168] on span "Bulk update" at bounding box center [342, 173] width 69 height 11
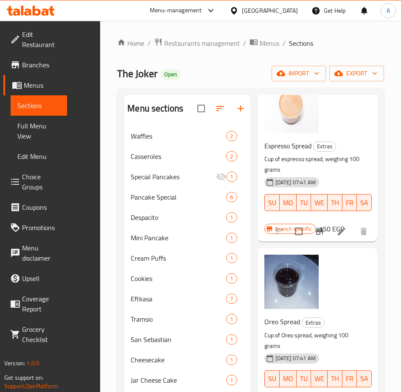
scroll to position [2460, 0]
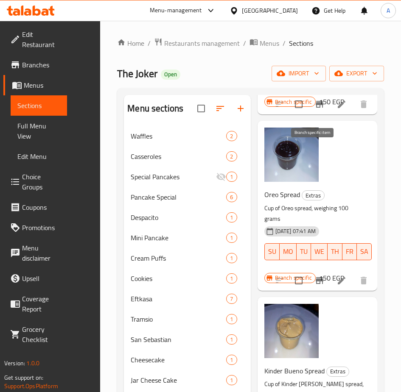
click at [315, 276] on icon "Branch-specific-item" at bounding box center [319, 281] width 10 height 10
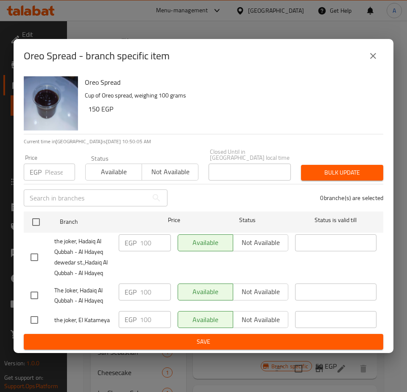
click at [373, 59] on icon "close" at bounding box center [373, 56] width 6 height 6
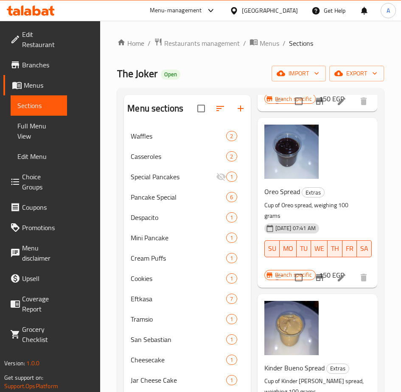
scroll to position [2502, 0]
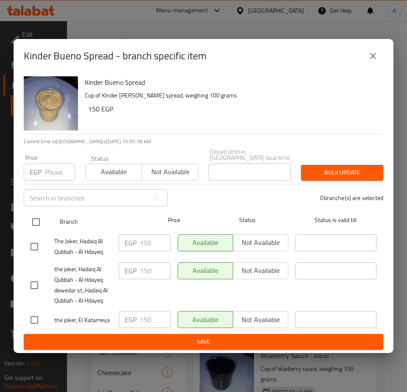
click at [47, 220] on div at bounding box center [41, 222] width 29 height 25
click at [40, 220] on input "checkbox" at bounding box center [36, 222] width 18 height 18
checkbox input "true"
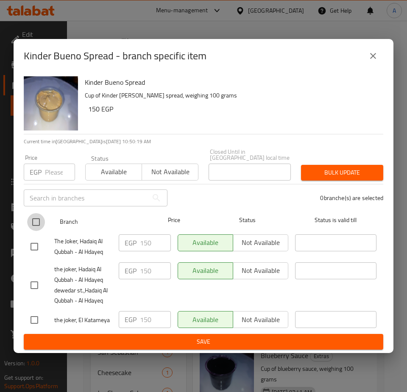
checkbox input "true"
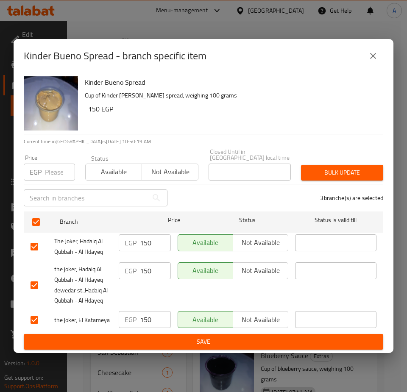
click at [52, 165] on input "number" at bounding box center [60, 172] width 30 height 17
type input "100"
click at [321, 171] on span "Bulk update" at bounding box center [342, 173] width 69 height 11
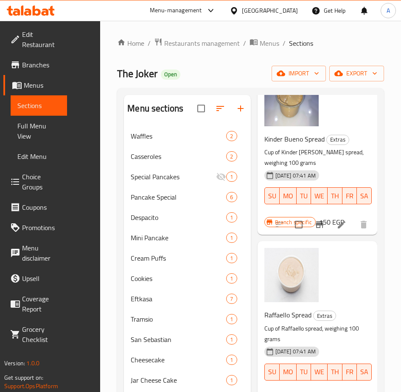
scroll to position [2757, 0]
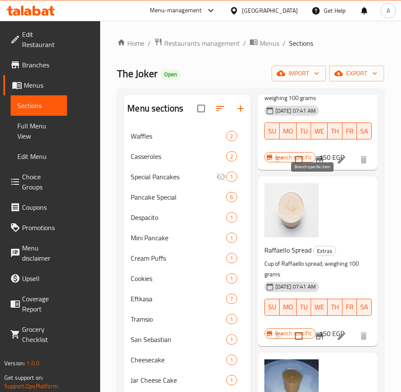
click at [316, 333] on icon "Branch-specific-item" at bounding box center [320, 336] width 8 height 7
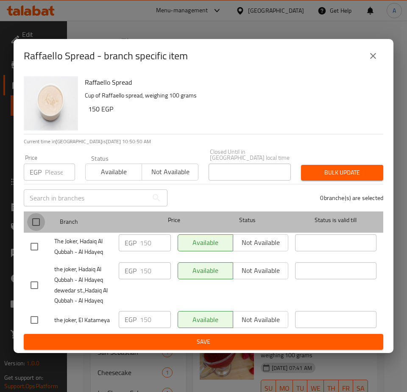
click at [38, 213] on input "checkbox" at bounding box center [36, 222] width 18 height 18
checkbox input "true"
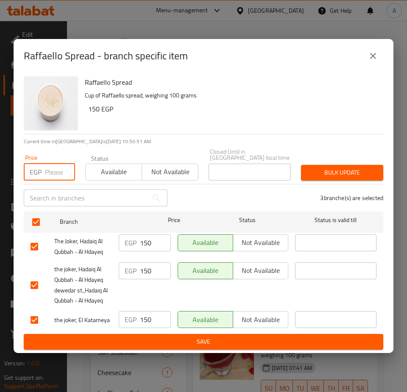
click at [53, 171] on input "number" at bounding box center [60, 172] width 30 height 17
type input "100"
click at [313, 183] on div "3 branche(s) are selected" at bounding box center [281, 198] width 216 height 31
click at [328, 173] on span "Bulk update" at bounding box center [342, 173] width 69 height 11
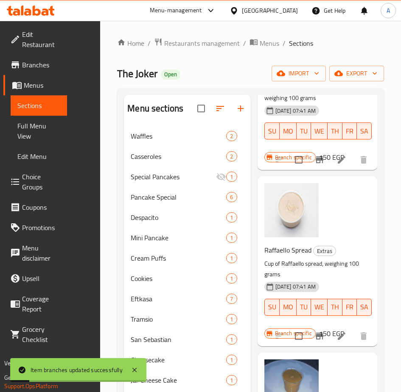
scroll to position [2926, 0]
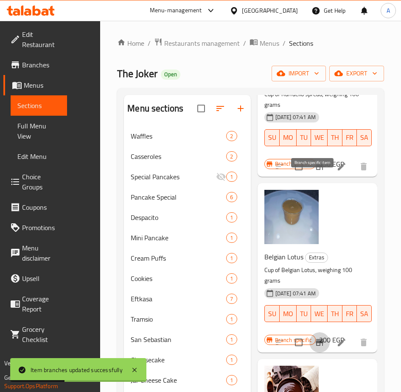
click at [318, 338] on icon "Branch-specific-item" at bounding box center [319, 343] width 10 height 10
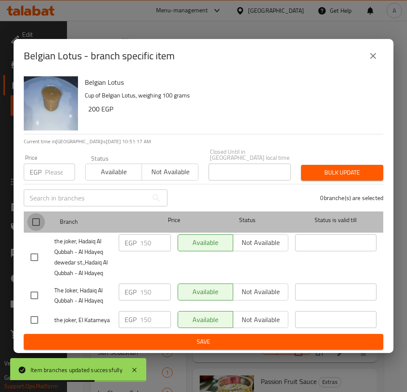
click at [39, 215] on input "checkbox" at bounding box center [36, 222] width 18 height 18
checkbox input "true"
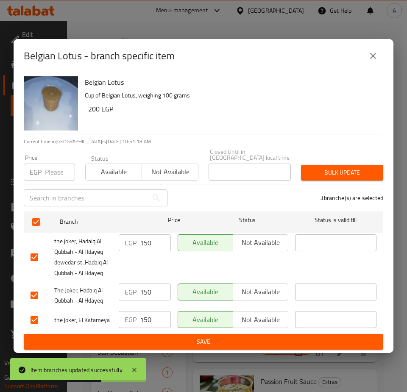
drag, startPoint x: 48, startPoint y: 184, endPoint x: 49, endPoint y: 174, distance: 9.4
click at [48, 184] on div "​" at bounding box center [96, 197] width 154 height 27
click at [49, 173] on input "number" at bounding box center [60, 172] width 30 height 17
type input "100"
click at [335, 168] on span "Bulk update" at bounding box center [342, 173] width 69 height 11
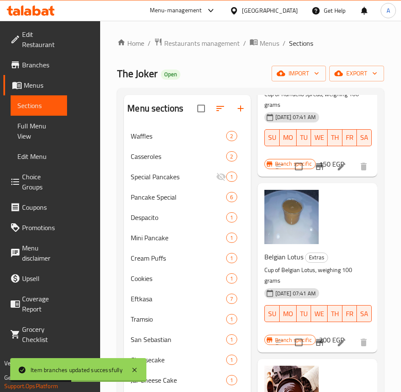
scroll to position [3011, 0]
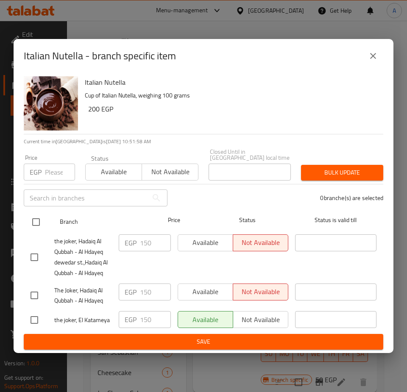
click at [37, 218] on input "checkbox" at bounding box center [36, 222] width 18 height 18
checkbox input "true"
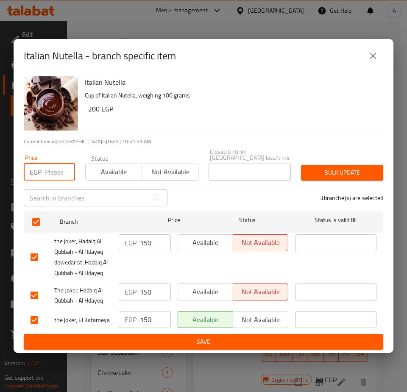
click at [54, 164] on input "number" at bounding box center [60, 172] width 30 height 17
type input "100"
click at [116, 167] on span "Available" at bounding box center [114, 172] width 50 height 12
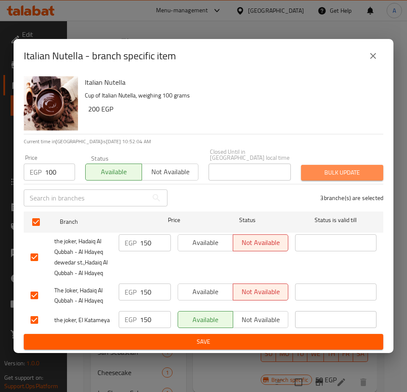
click at [334, 170] on span "Bulk update" at bounding box center [342, 173] width 69 height 11
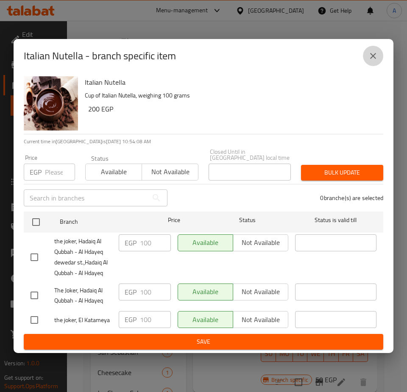
click at [376, 58] on icon "close" at bounding box center [373, 56] width 10 height 10
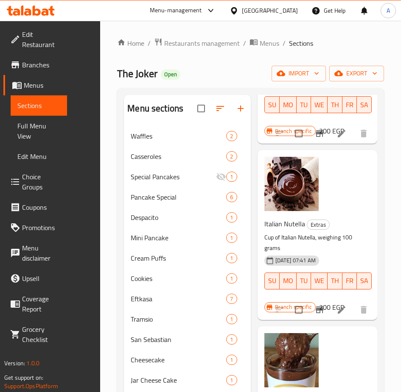
scroll to position [3138, 0]
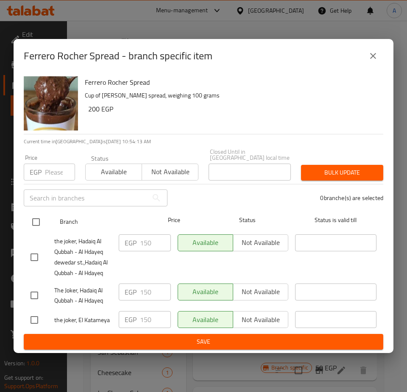
click at [39, 218] on input "checkbox" at bounding box center [36, 222] width 18 height 18
checkbox input "true"
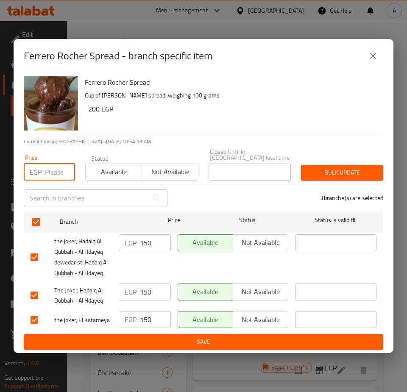
click at [50, 168] on input "number" at bounding box center [60, 172] width 30 height 17
type input "100"
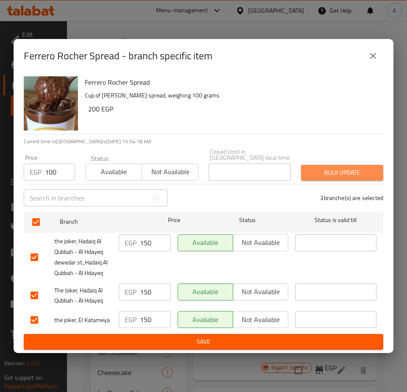
click at [321, 175] on button "Bulk update" at bounding box center [342, 173] width 82 height 16
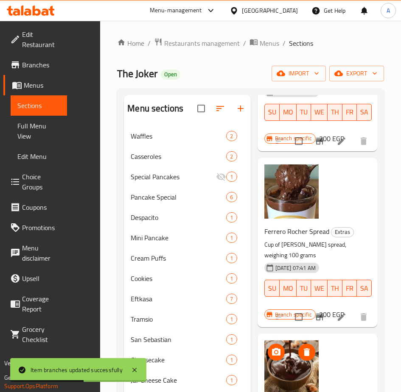
scroll to position [3308, 0]
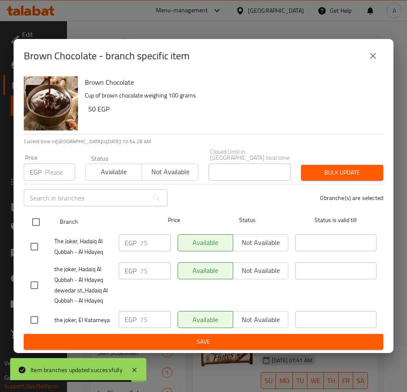
click at [39, 216] on input "checkbox" at bounding box center [36, 222] width 18 height 18
checkbox input "true"
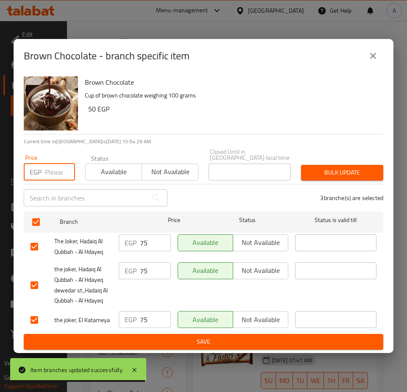
click at [54, 173] on input "number" at bounding box center [60, 172] width 30 height 17
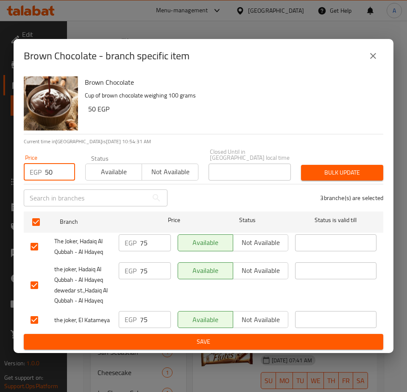
type input "50"
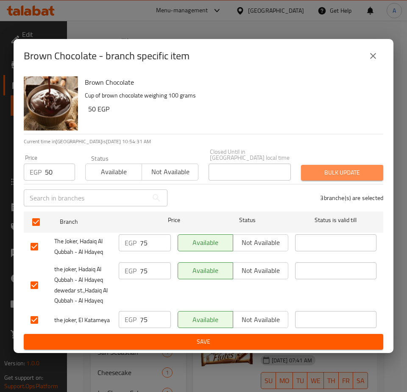
click at [320, 165] on button "Bulk update" at bounding box center [342, 173] width 82 height 16
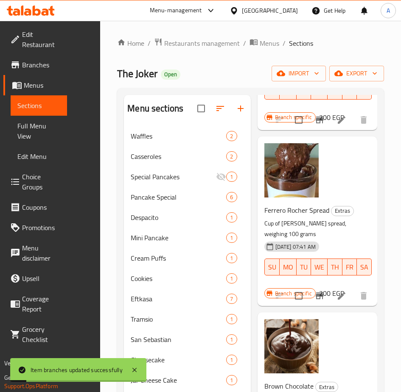
scroll to position [3435, 0]
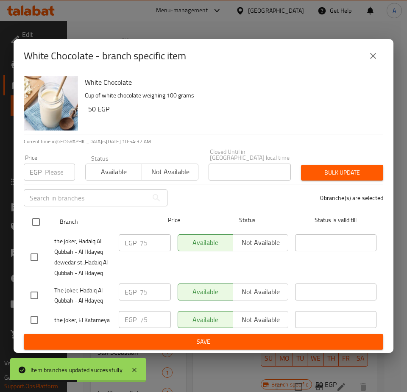
click at [42, 220] on input "checkbox" at bounding box center [36, 222] width 18 height 18
checkbox input "true"
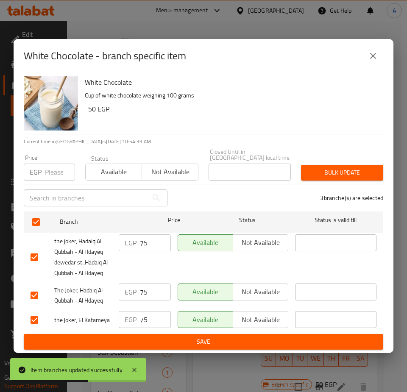
click at [55, 174] on input "number" at bounding box center [60, 172] width 30 height 17
type input "50"
click at [304, 169] on button "Bulk update" at bounding box center [342, 173] width 82 height 16
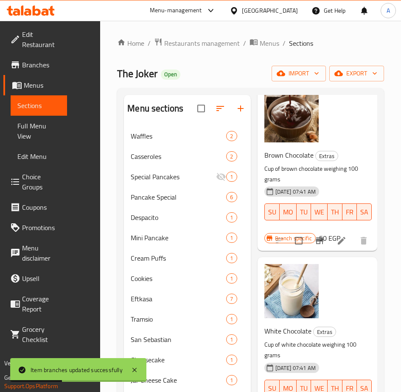
scroll to position [3605, 0]
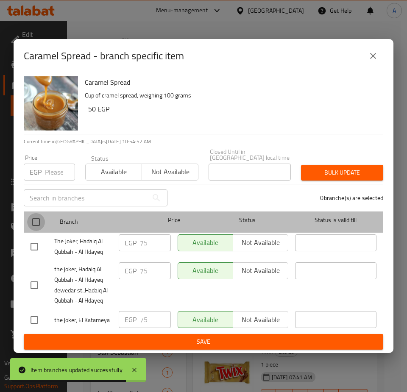
click at [36, 220] on input "checkbox" at bounding box center [36, 222] width 18 height 18
checkbox input "true"
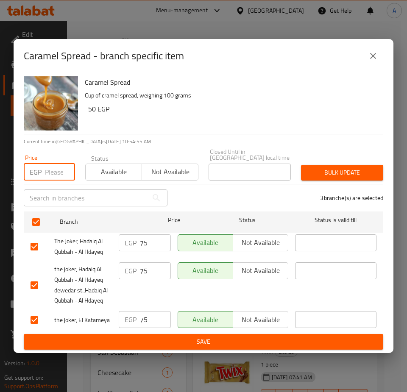
click at [48, 169] on input "number" at bounding box center [60, 172] width 30 height 17
type input "50"
click at [303, 166] on button "Bulk update" at bounding box center [342, 173] width 82 height 16
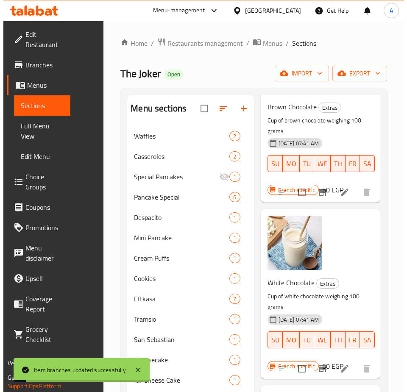
scroll to position [3732, 0]
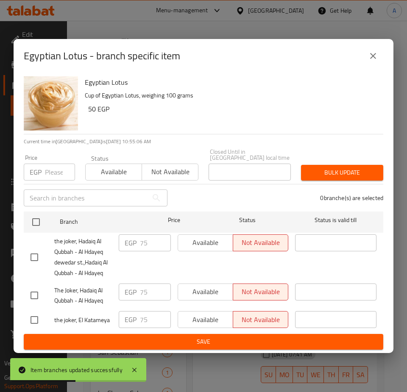
click at [38, 219] on input "checkbox" at bounding box center [36, 222] width 18 height 18
checkbox input "true"
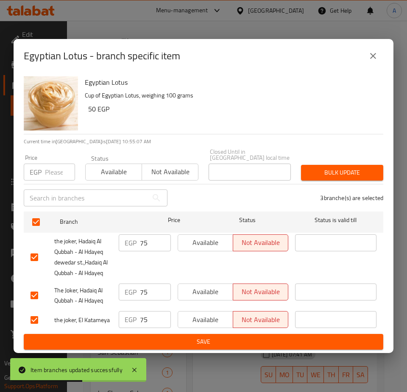
click at [54, 168] on input "number" at bounding box center [60, 172] width 30 height 17
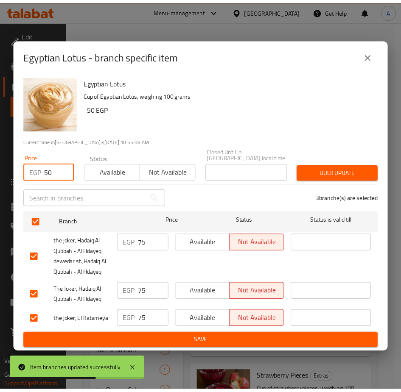
scroll to position [3732, 0]
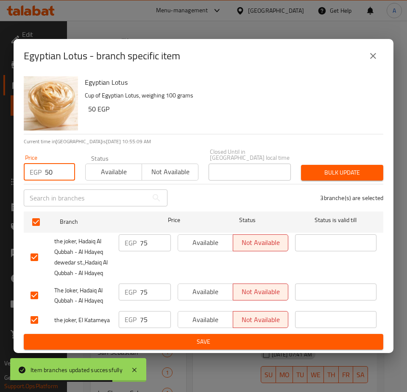
type input "50"
click at [105, 176] on button "Available" at bounding box center [113, 172] width 57 height 17
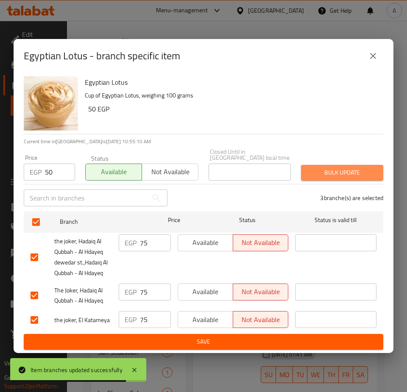
click at [308, 165] on button "Bulk update" at bounding box center [342, 173] width 82 height 16
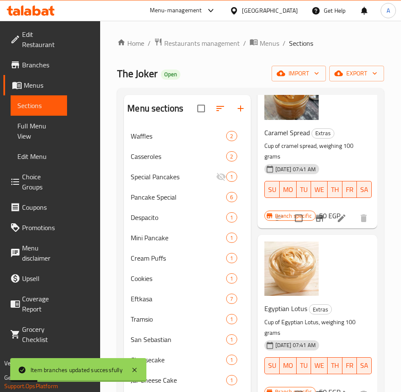
scroll to position [3944, 0]
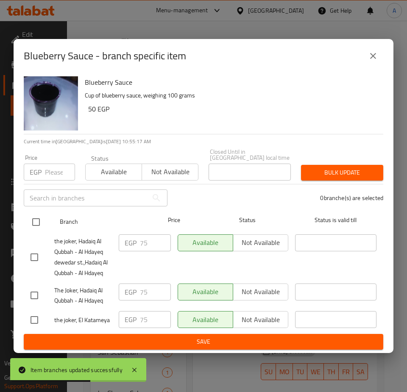
click at [40, 219] on input "checkbox" at bounding box center [36, 222] width 18 height 18
checkbox input "true"
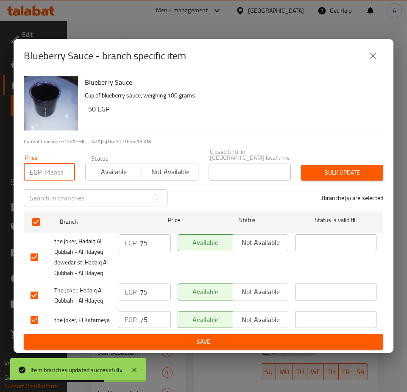
click at [47, 174] on input "number" at bounding box center [60, 172] width 30 height 17
type input "50"
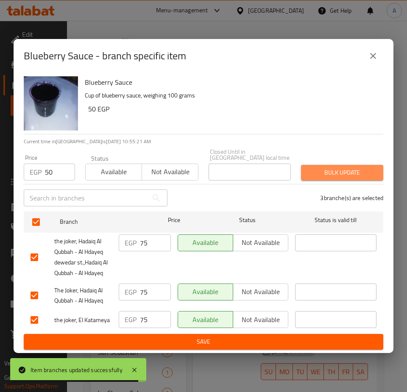
click at [326, 170] on span "Bulk update" at bounding box center [342, 173] width 69 height 11
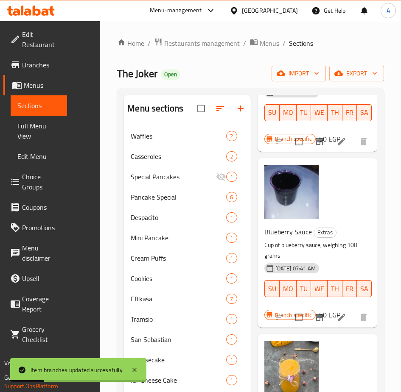
scroll to position [4199, 0]
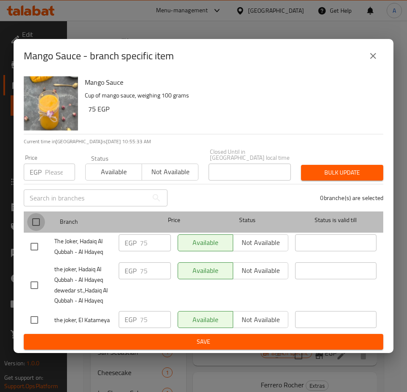
click at [39, 219] on input "checkbox" at bounding box center [36, 222] width 18 height 18
checkbox input "true"
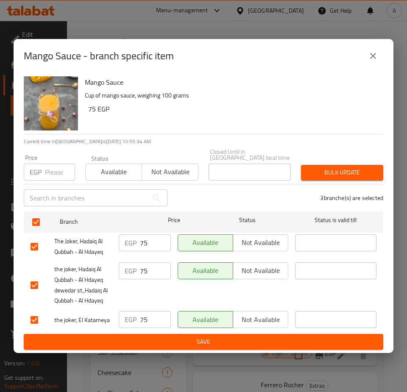
click at [59, 170] on input "number" at bounding box center [60, 172] width 30 height 17
type input "50"
click at [330, 170] on span "Bulk update" at bounding box center [342, 173] width 69 height 11
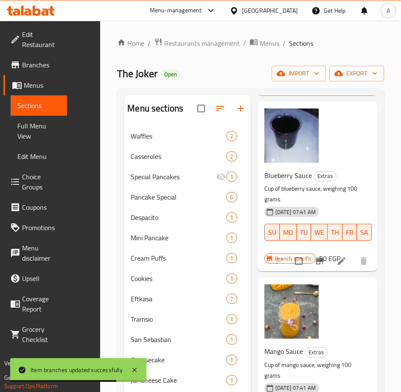
scroll to position [4283, 0]
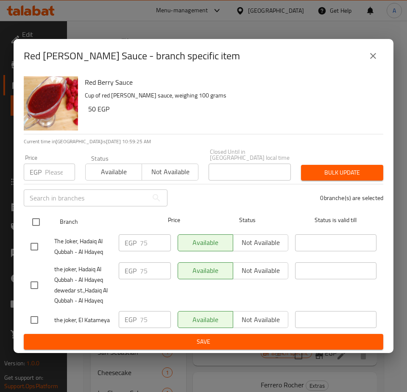
click at [35, 220] on input "checkbox" at bounding box center [36, 222] width 18 height 18
checkbox input "true"
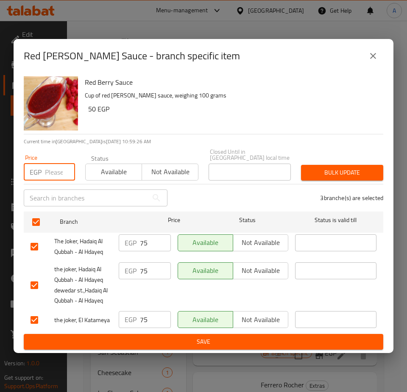
click at [51, 173] on input "number" at bounding box center [60, 172] width 30 height 17
type input "50"
click at [333, 168] on span "Bulk update" at bounding box center [342, 173] width 69 height 11
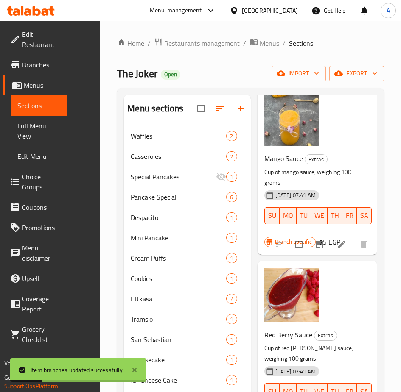
scroll to position [4453, 0]
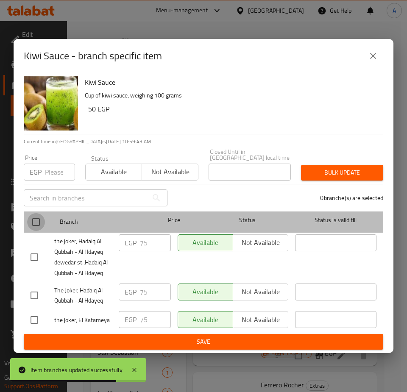
click at [36, 215] on input "checkbox" at bounding box center [36, 222] width 18 height 18
checkbox input "true"
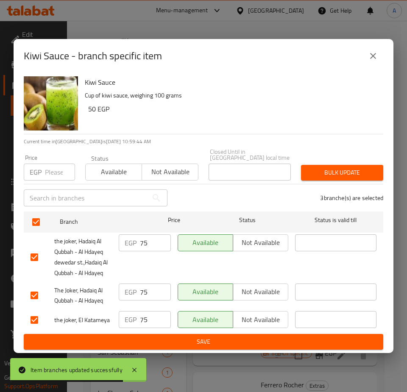
click at [49, 169] on input "number" at bounding box center [60, 172] width 30 height 17
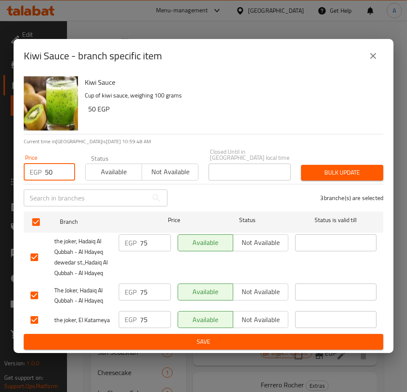
type input "50"
click at [335, 168] on span "Bulk update" at bounding box center [342, 173] width 69 height 11
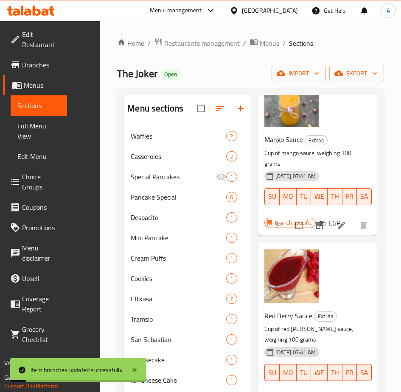
scroll to position [4580, 0]
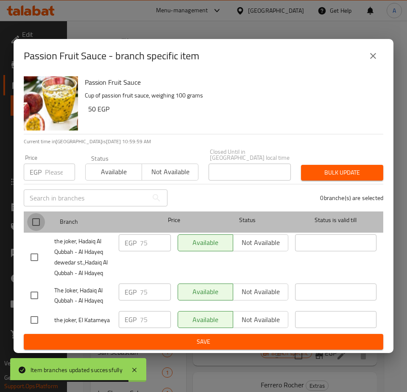
click at [35, 222] on input "checkbox" at bounding box center [36, 222] width 18 height 18
checkbox input "true"
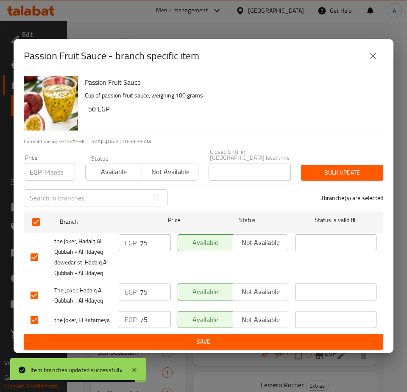
click at [56, 172] on input "number" at bounding box center [60, 172] width 30 height 17
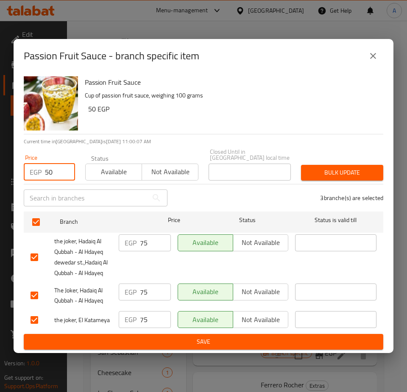
type input "50"
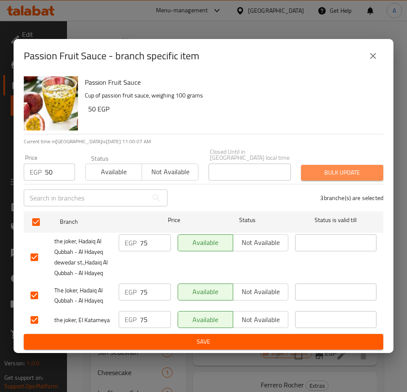
click at [329, 170] on span "Bulk update" at bounding box center [342, 173] width 69 height 11
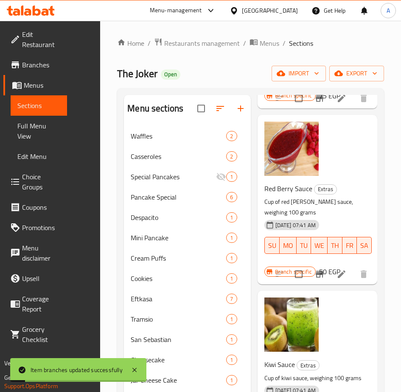
scroll to position [4750, 0]
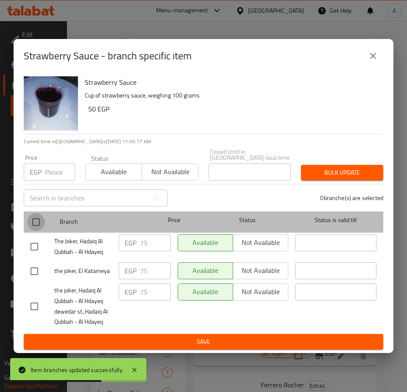
click at [31, 220] on input "checkbox" at bounding box center [36, 222] width 18 height 18
checkbox input "true"
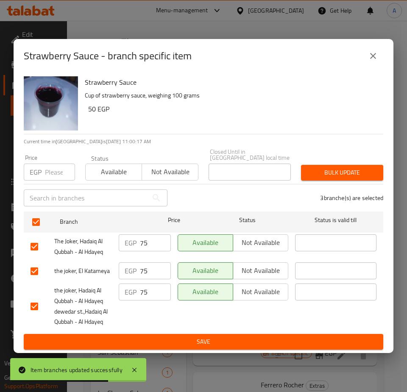
click at [55, 179] on div "Price EGP Price" at bounding box center [49, 168] width 61 height 36
click at [54, 168] on input "number" at bounding box center [60, 172] width 30 height 17
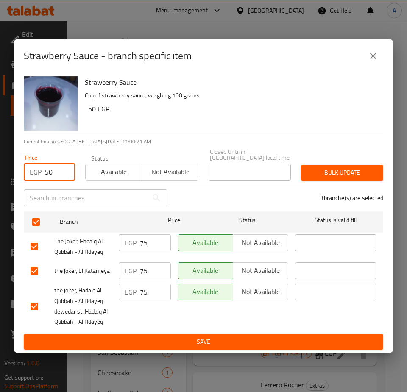
type input "50"
click at [323, 161] on div "Bulk update" at bounding box center [342, 173] width 92 height 26
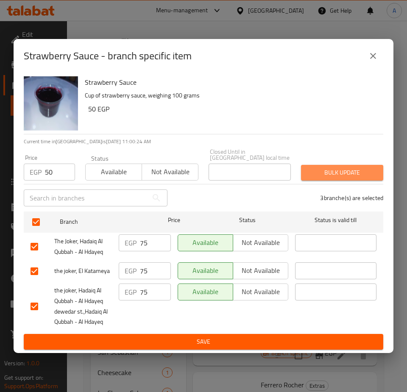
click at [313, 168] on span "Bulk update" at bounding box center [342, 173] width 69 height 11
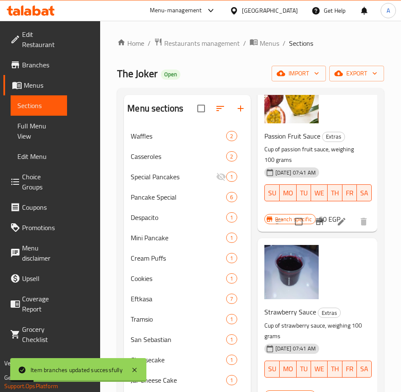
scroll to position [5004, 0]
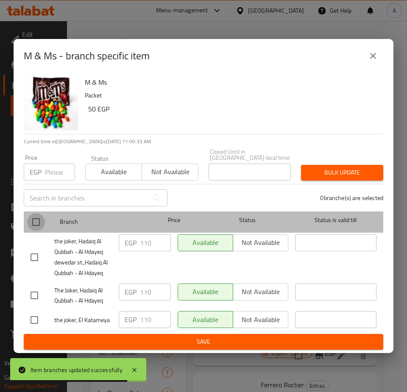
click at [32, 220] on input "checkbox" at bounding box center [36, 222] width 18 height 18
checkbox input "true"
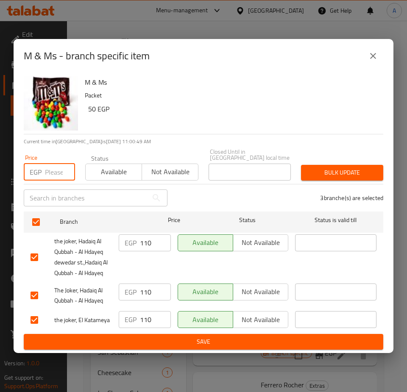
click at [54, 167] on input "number" at bounding box center [60, 172] width 30 height 17
type input "50"
click at [357, 168] on span "Bulk update" at bounding box center [342, 173] width 69 height 11
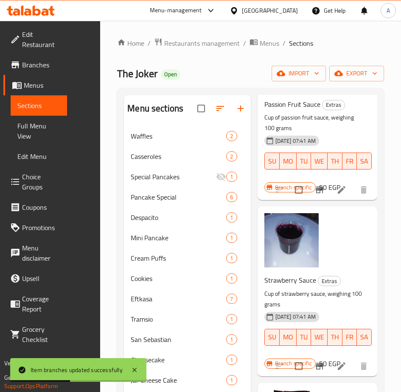
scroll to position [5047, 0]
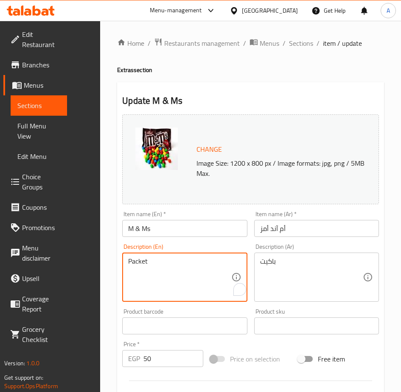
click at [128, 261] on textarea "Packet" at bounding box center [179, 277] width 103 height 40
type textarea "Cup 10 Pieces"
click at [287, 257] on textarea "باكيت" at bounding box center [311, 277] width 103 height 40
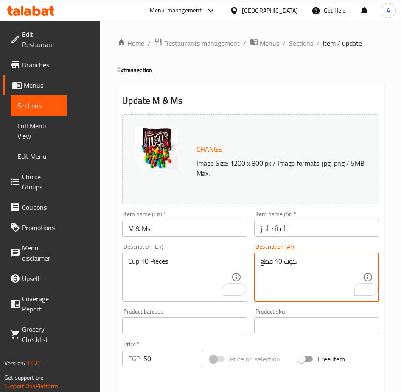
scroll to position [85, 0]
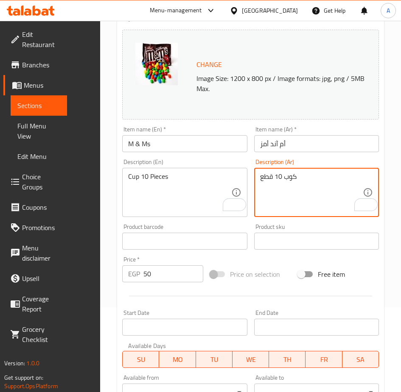
type textarea "كوب 10 قطع"
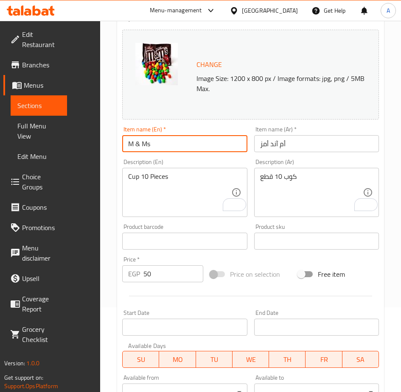
click at [139, 142] on input "M & Ms" at bounding box center [184, 143] width 125 height 17
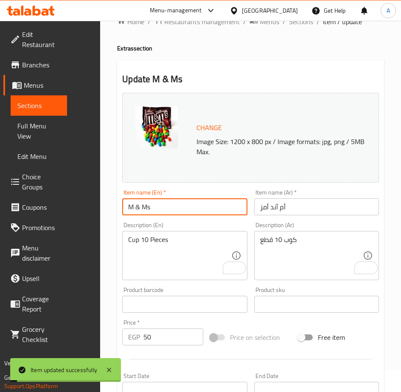
scroll to position [0, 0]
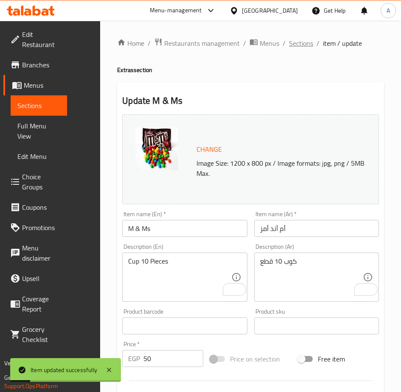
click at [289, 41] on span "Sections" at bounding box center [301, 43] width 24 height 10
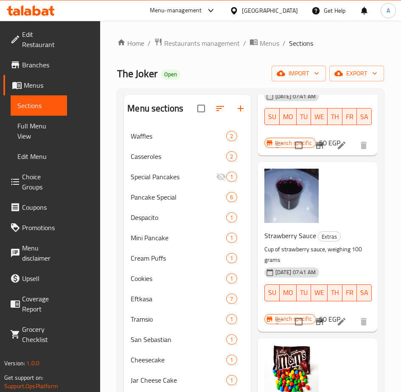
scroll to position [5004, 0]
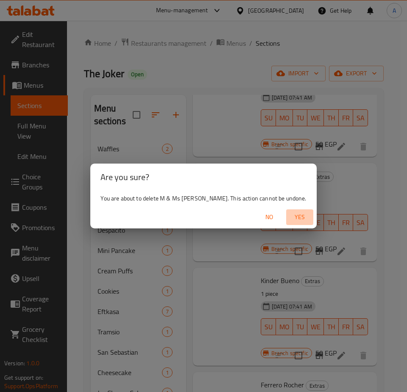
click at [290, 215] on span "Yes" at bounding box center [300, 217] width 20 height 11
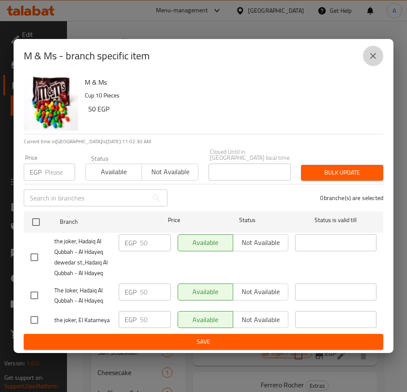
click at [375, 61] on icon "close" at bounding box center [373, 56] width 10 height 10
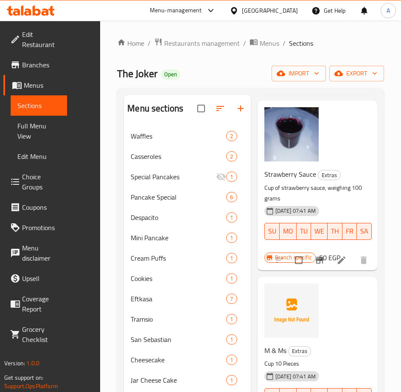
scroll to position [5174, 0]
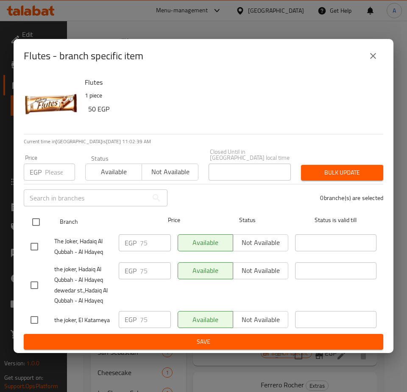
click at [39, 217] on input "checkbox" at bounding box center [36, 222] width 18 height 18
checkbox input "true"
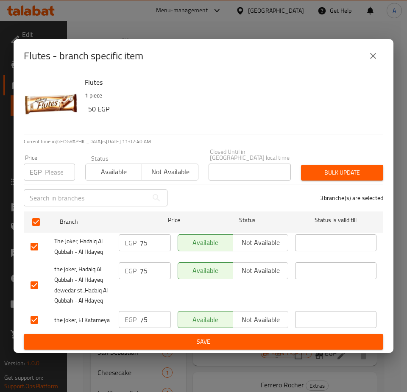
click at [44, 165] on div "EGP Price" at bounding box center [49, 172] width 51 height 17
type input "50"
click at [351, 165] on button "Bulk update" at bounding box center [342, 173] width 82 height 16
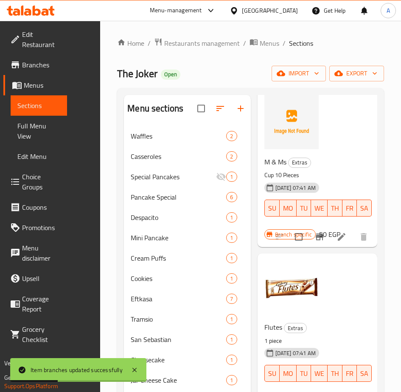
scroll to position [5386, 0]
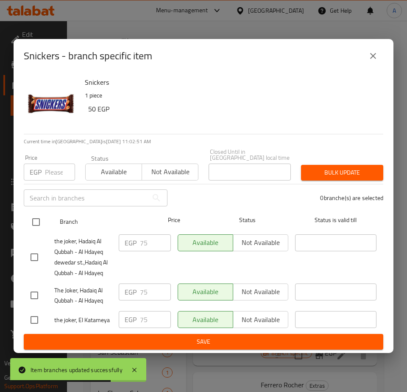
click at [32, 222] on input "checkbox" at bounding box center [36, 222] width 18 height 18
checkbox input "true"
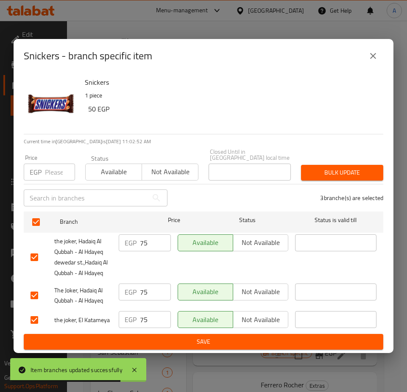
click at [51, 170] on input "number" at bounding box center [60, 172] width 30 height 17
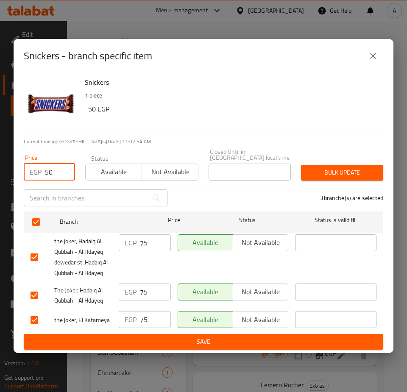
type input "50"
click at [321, 168] on span "Bulk update" at bounding box center [342, 173] width 69 height 11
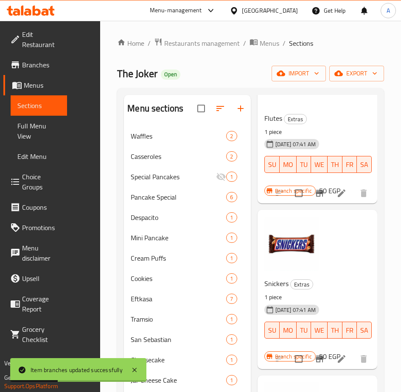
scroll to position [5513, 0]
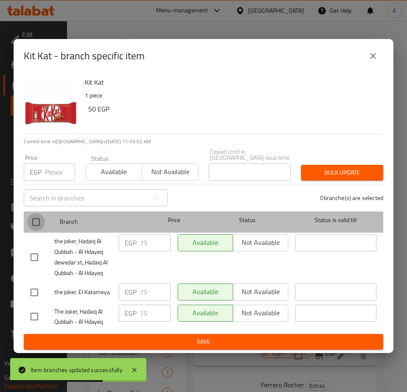
click at [35, 215] on input "checkbox" at bounding box center [36, 222] width 18 height 18
checkbox input "true"
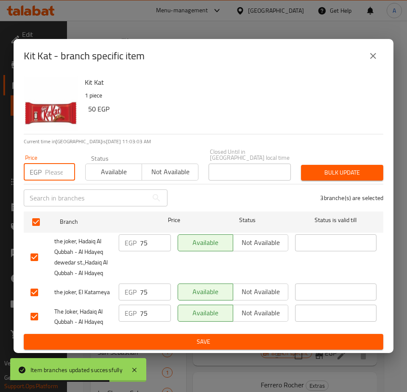
click at [52, 169] on input "number" at bounding box center [60, 172] width 30 height 17
type input "50"
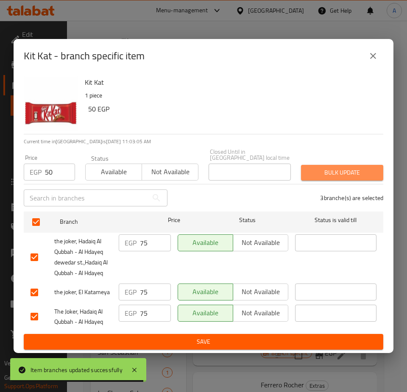
click at [329, 174] on span "Bulk update" at bounding box center [342, 173] width 69 height 11
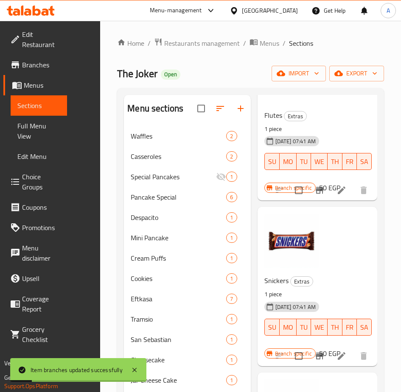
scroll to position [5641, 0]
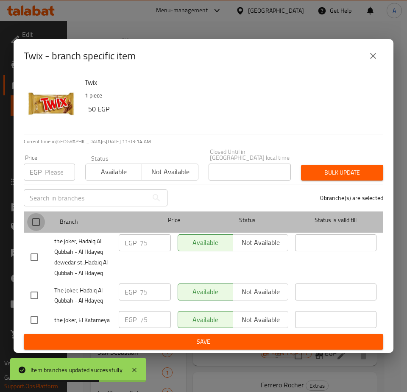
click at [36, 216] on input "checkbox" at bounding box center [36, 222] width 18 height 18
checkbox input "true"
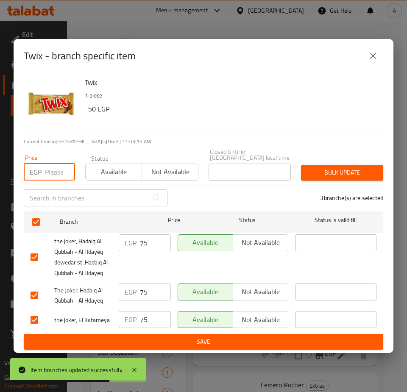
click at [47, 165] on input "number" at bounding box center [60, 172] width 30 height 17
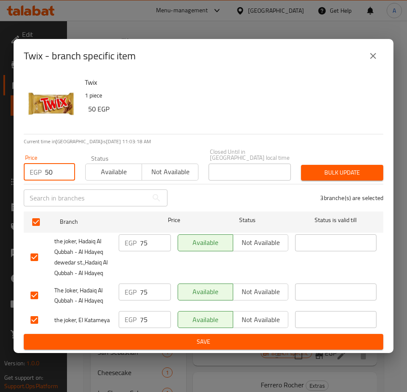
type input "50"
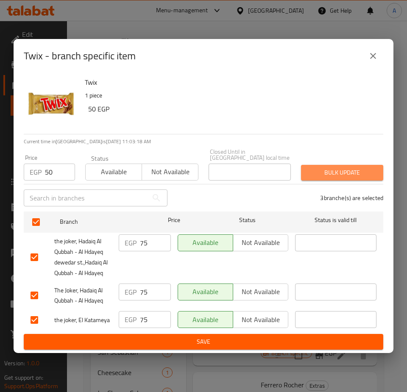
click at [332, 169] on span "Bulk update" at bounding box center [342, 173] width 69 height 11
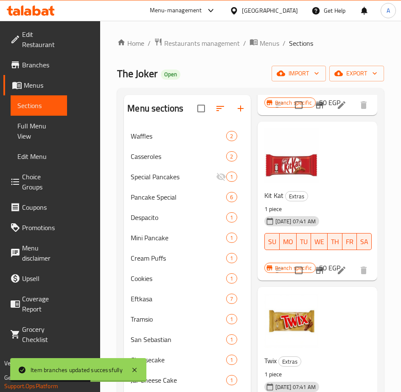
scroll to position [5768, 0]
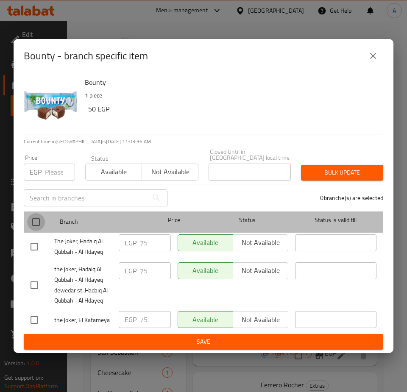
click at [41, 220] on input "checkbox" at bounding box center [36, 222] width 18 height 18
checkbox input "true"
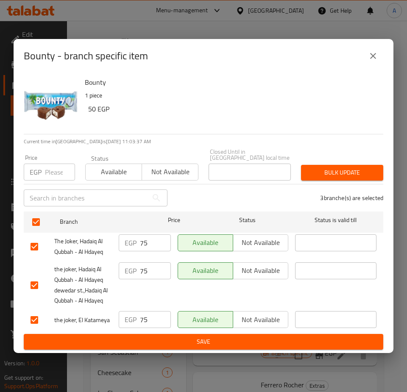
click at [56, 170] on input "number" at bounding box center [60, 172] width 30 height 17
type input "50"
click at [320, 165] on button "Bulk update" at bounding box center [342, 173] width 82 height 16
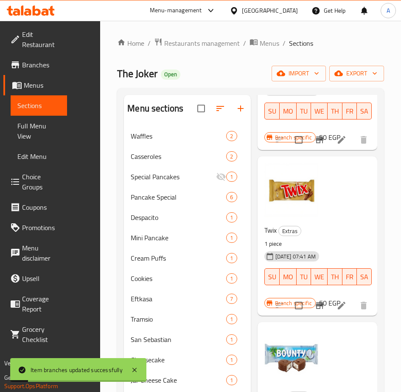
scroll to position [5937, 0]
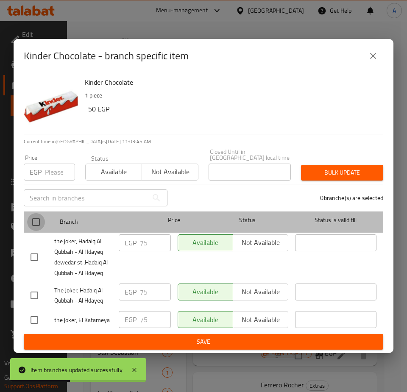
click at [29, 221] on input "checkbox" at bounding box center [36, 222] width 18 height 18
checkbox input "true"
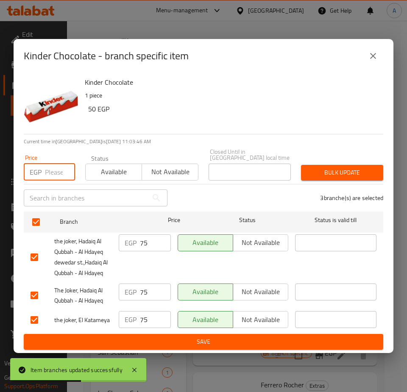
click at [54, 166] on input "number" at bounding box center [60, 172] width 30 height 17
type input "50"
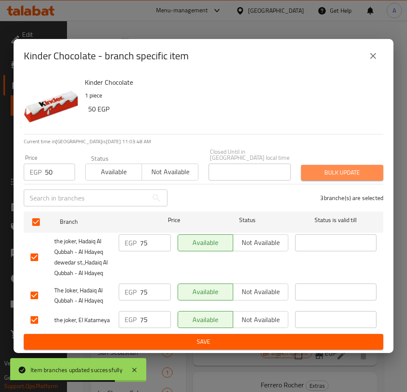
click at [349, 171] on span "Bulk update" at bounding box center [342, 173] width 69 height 11
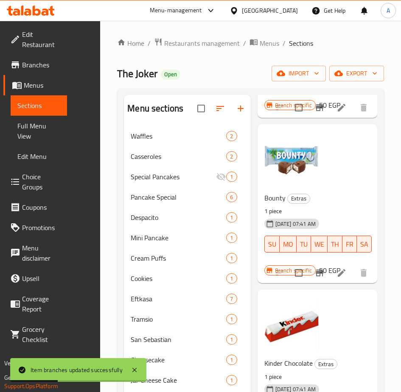
scroll to position [6107, 0]
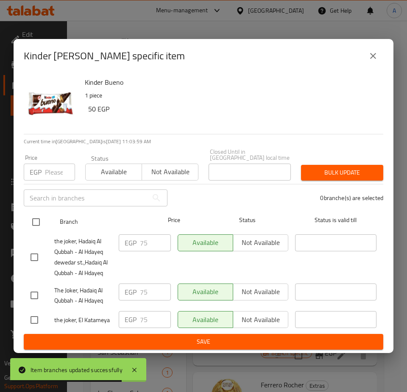
click at [39, 218] on input "checkbox" at bounding box center [36, 222] width 18 height 18
checkbox input "true"
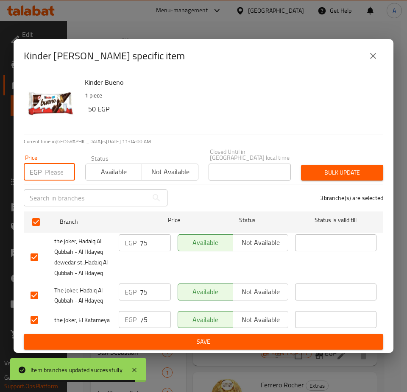
click at [52, 167] on input "number" at bounding box center [60, 172] width 30 height 17
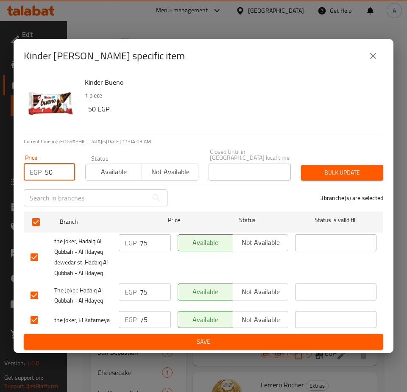
type input "50"
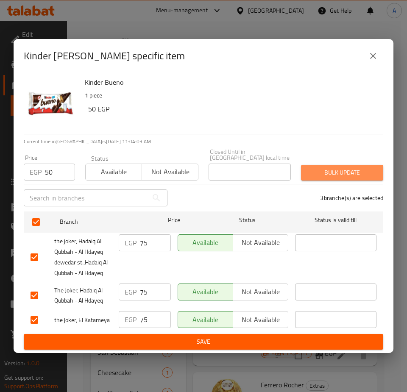
click at [312, 165] on button "Bulk update" at bounding box center [342, 173] width 82 height 16
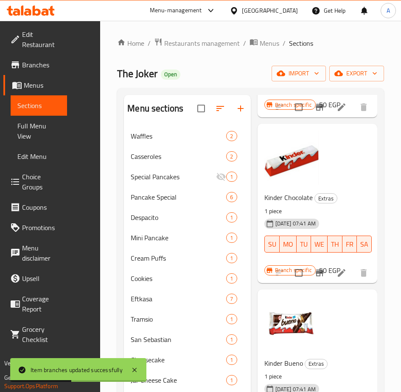
scroll to position [6310, 0]
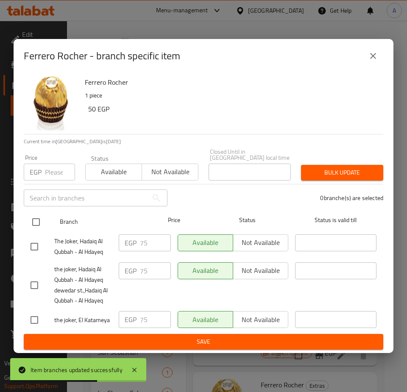
click at [34, 221] on input "checkbox" at bounding box center [36, 222] width 18 height 18
checkbox input "true"
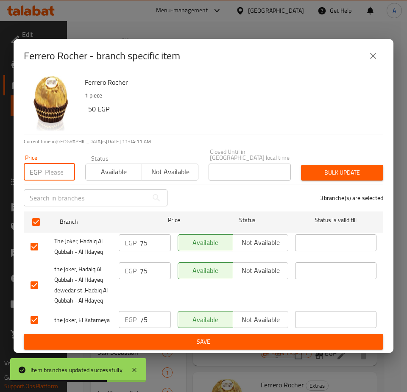
click at [47, 174] on input "number" at bounding box center [60, 172] width 30 height 17
type input "50"
click at [317, 168] on span "Bulk update" at bounding box center [342, 173] width 69 height 11
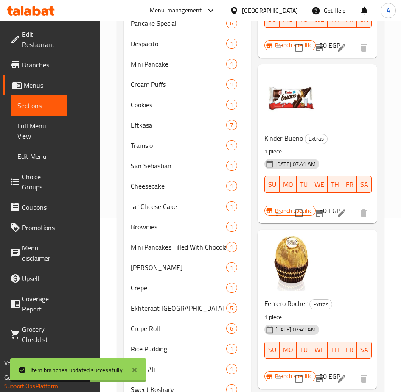
scroll to position [212, 0]
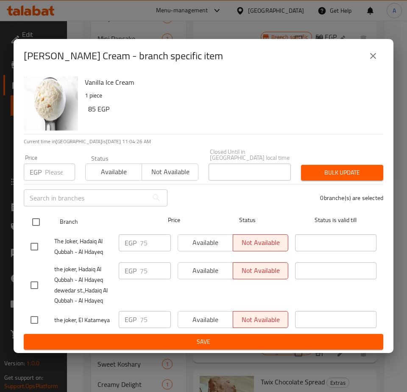
click at [37, 220] on input "checkbox" at bounding box center [36, 222] width 18 height 18
checkbox input "true"
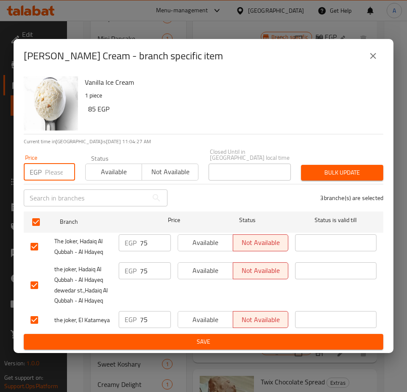
click at [54, 170] on input "number" at bounding box center [60, 172] width 30 height 17
type input "50"
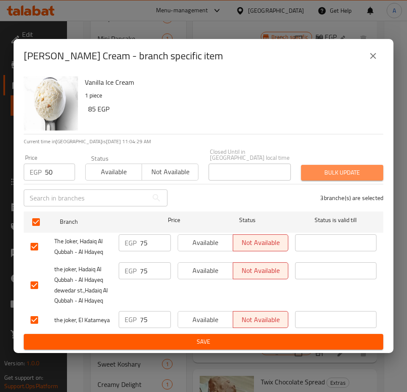
click at [305, 168] on button "Bulk update" at bounding box center [342, 173] width 82 height 16
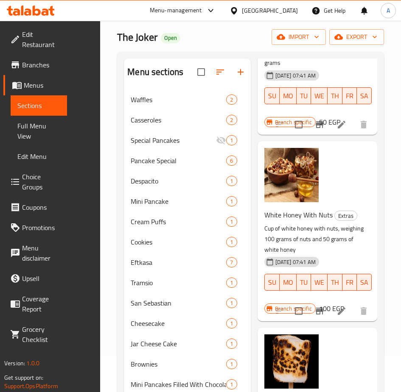
scroll to position [1518, 0]
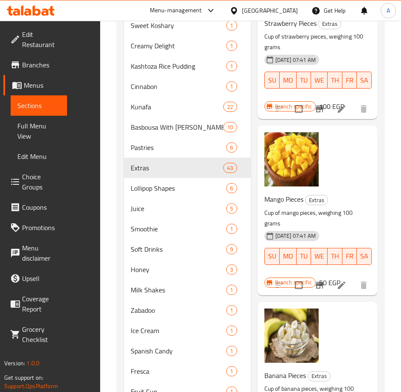
scroll to position [588, 0]
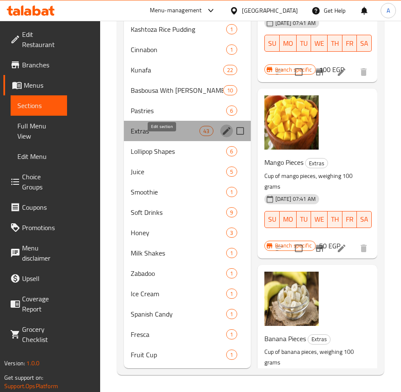
click at [221, 127] on icon "edit" at bounding box center [226, 131] width 10 height 10
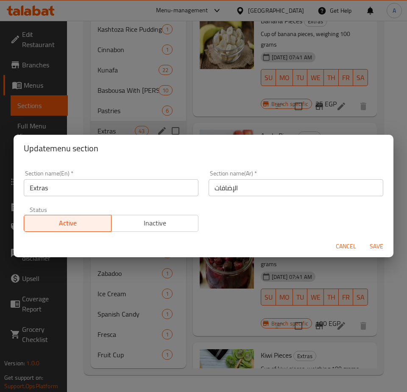
drag, startPoint x: 61, startPoint y: 187, endPoint x: 67, endPoint y: 184, distance: 6.3
click at [61, 187] on input "Extras" at bounding box center [111, 187] width 175 height 17
type input "ِ"
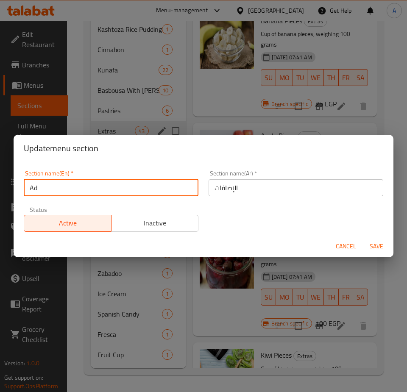
type input "Add"
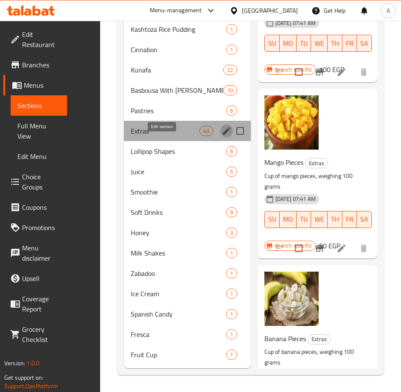
click at [221, 130] on icon "edit" at bounding box center [226, 131] width 10 height 10
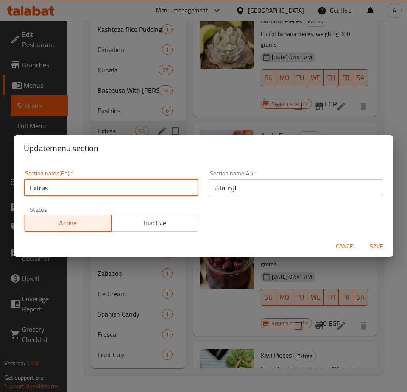
click at [50, 186] on input "Extras" at bounding box center [111, 187] width 175 height 17
type input "Add"
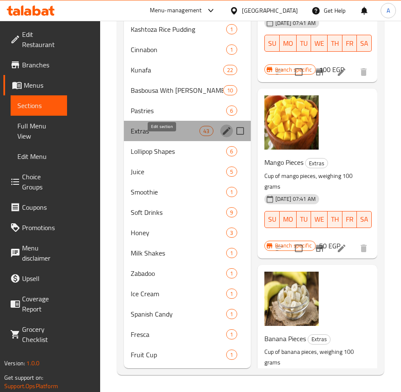
click at [221, 129] on icon "edit" at bounding box center [226, 131] width 10 height 10
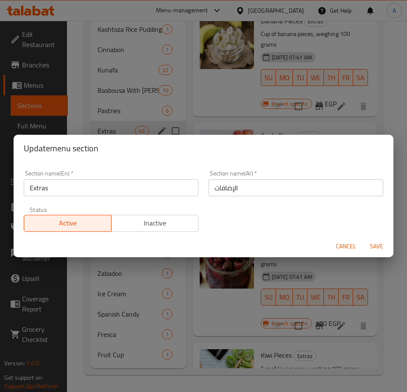
click at [64, 190] on input "Extras" at bounding box center [111, 187] width 175 height 17
type input "Add"
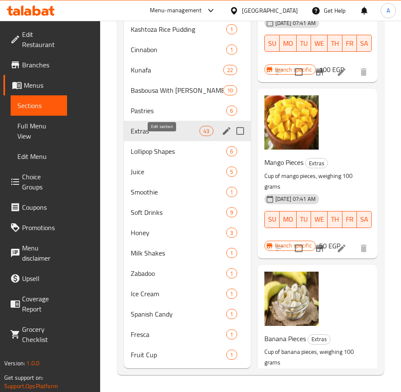
click at [223, 129] on icon "edit" at bounding box center [227, 131] width 8 height 8
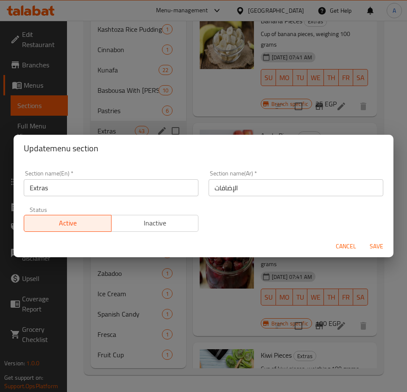
click at [61, 194] on input "Extras" at bounding box center [111, 187] width 175 height 17
type input "Add"
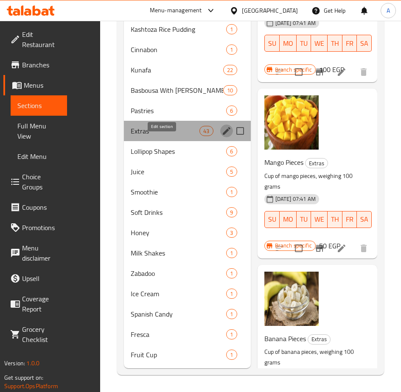
click at [221, 135] on icon "edit" at bounding box center [226, 131] width 10 height 10
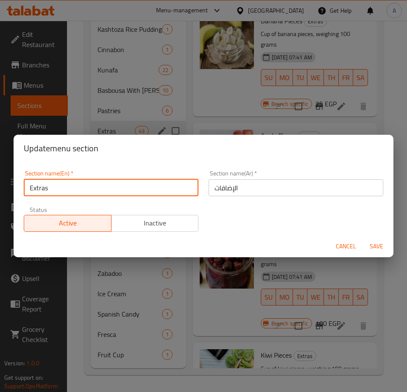
click at [52, 188] on input "Extras" at bounding box center [111, 187] width 175 height 17
type input "Add"
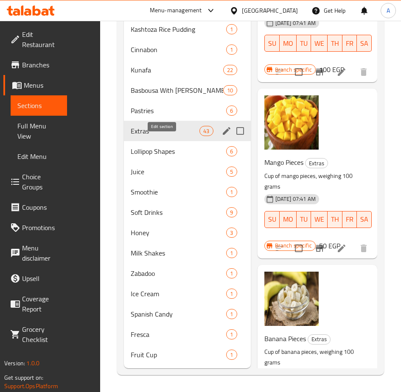
click at [223, 129] on icon "edit" at bounding box center [227, 131] width 8 height 8
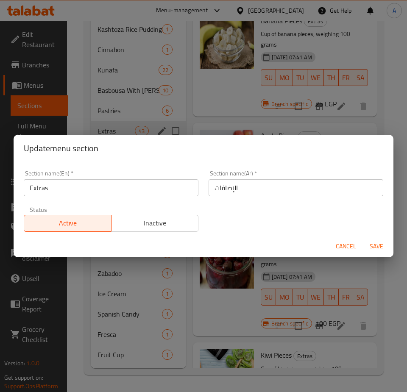
click at [52, 187] on input "Extras" at bounding box center [111, 187] width 175 height 17
click at [52, 185] on input "Extras" at bounding box center [111, 187] width 175 height 17
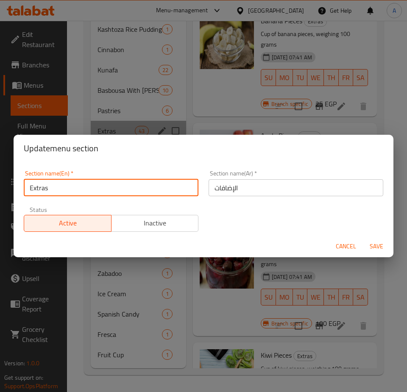
click at [52, 184] on input "Extras" at bounding box center [111, 187] width 175 height 17
type input "Add ons"
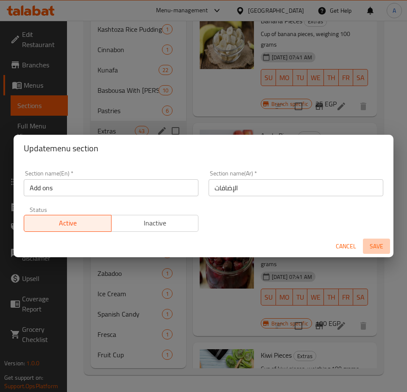
click at [379, 241] on span "Save" at bounding box center [376, 246] width 20 height 11
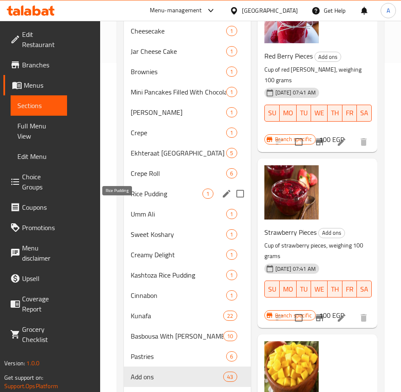
scroll to position [333, 0]
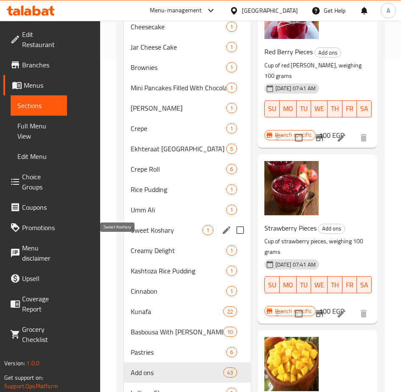
click at [131, 235] on span "Sweet Koshary" at bounding box center [167, 230] width 72 height 10
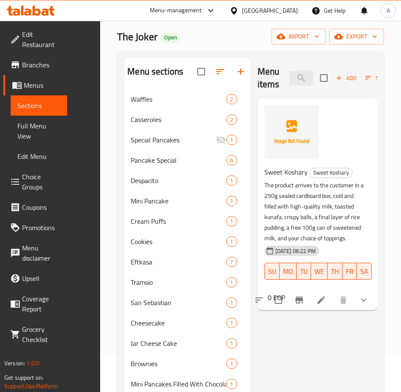
scroll to position [36, 0]
click at [360, 296] on icon "show more" at bounding box center [363, 301] width 10 height 10
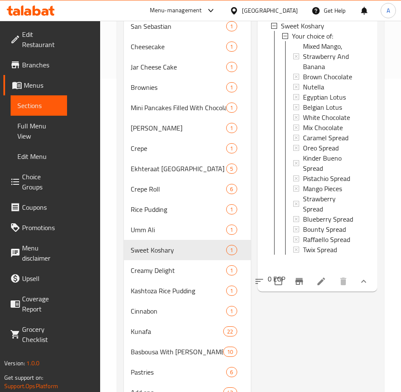
scroll to position [333, 0]
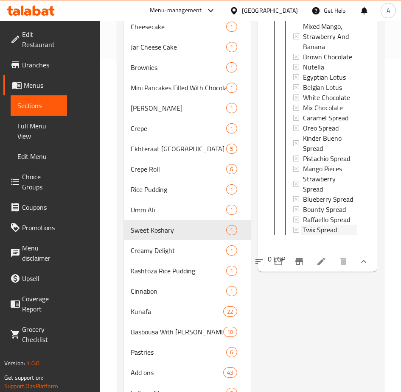
click at [326, 225] on span "Twix Spread" at bounding box center [320, 230] width 34 height 10
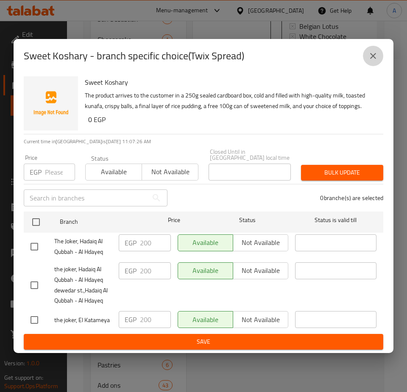
click at [372, 61] on icon "close" at bounding box center [373, 56] width 10 height 10
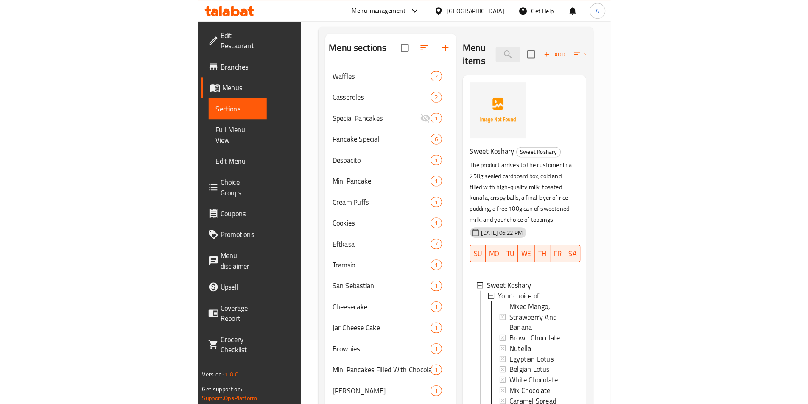
scroll to position [0, 0]
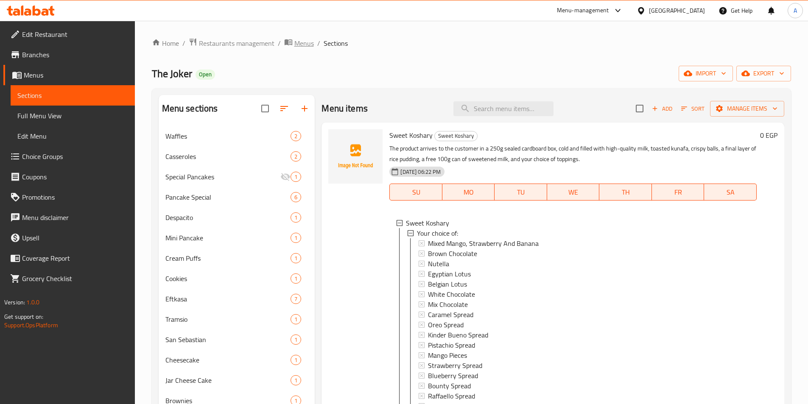
click at [294, 46] on span "Menus" at bounding box center [304, 43] width 20 height 10
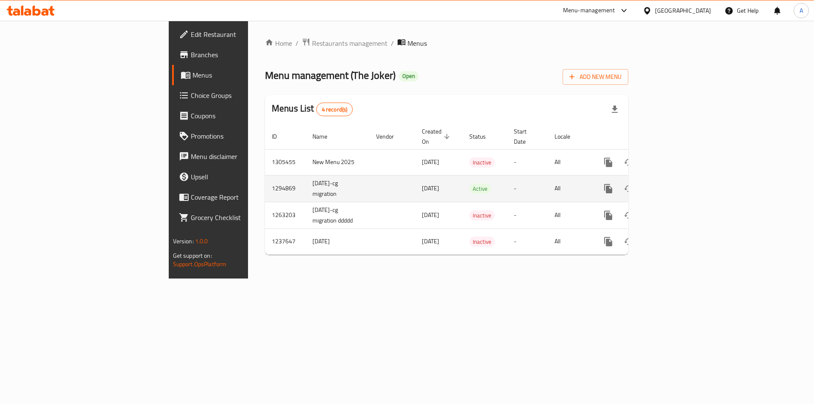
click at [265, 179] on td "1294869" at bounding box center [285, 188] width 41 height 27
copy td "1294869"
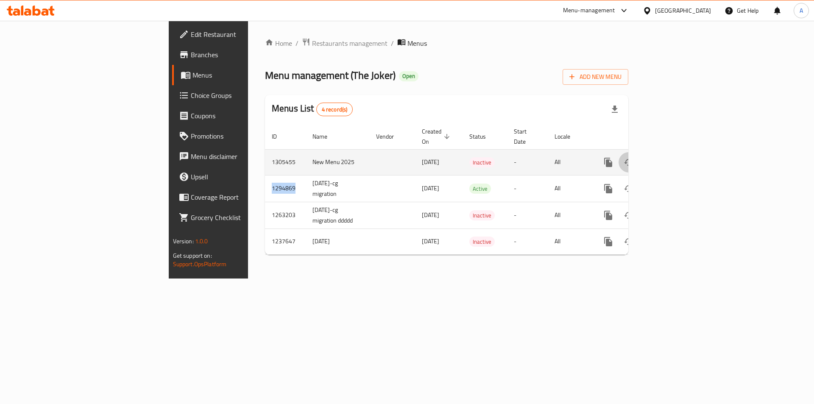
click at [407, 157] on icon "enhanced table" at bounding box center [629, 162] width 10 height 10
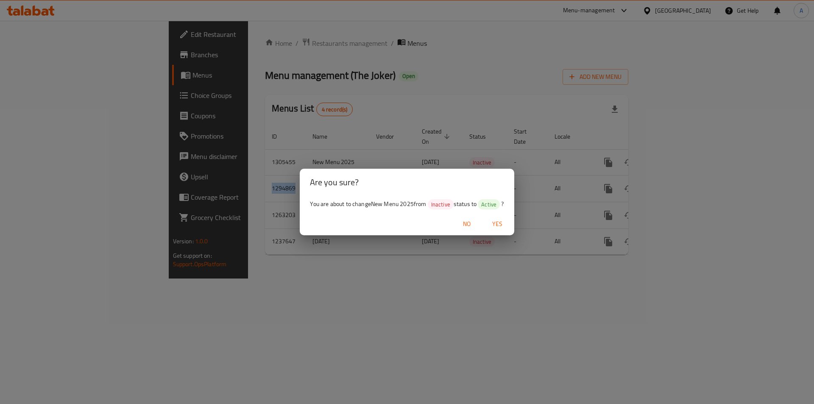
click at [407, 224] on span "Yes" at bounding box center [497, 224] width 20 height 11
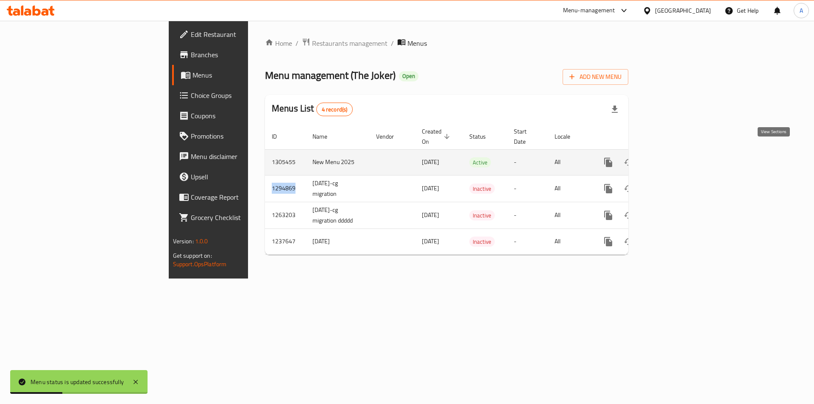
click at [407, 157] on icon "enhanced table" at bounding box center [670, 162] width 10 height 10
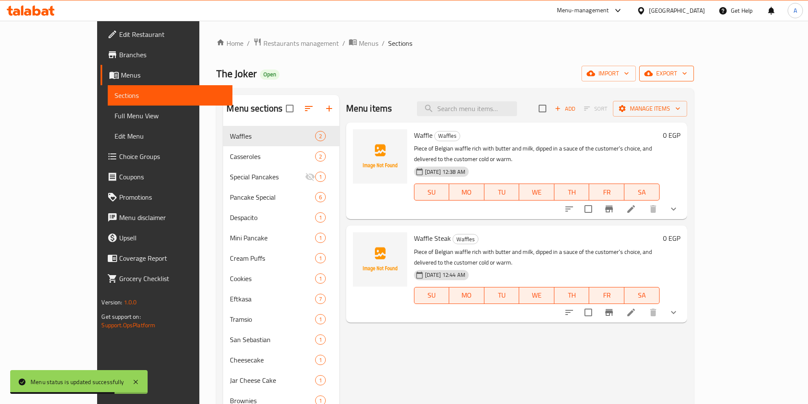
click at [407, 72] on span "export" at bounding box center [666, 73] width 41 height 11
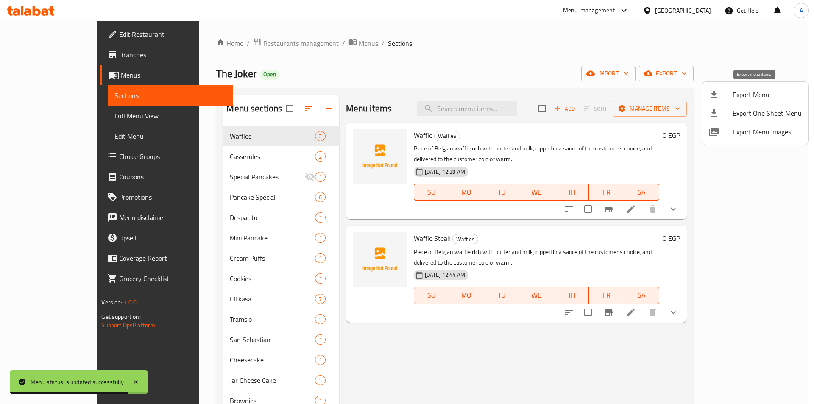
click at [407, 98] on div at bounding box center [721, 94] width 24 height 10
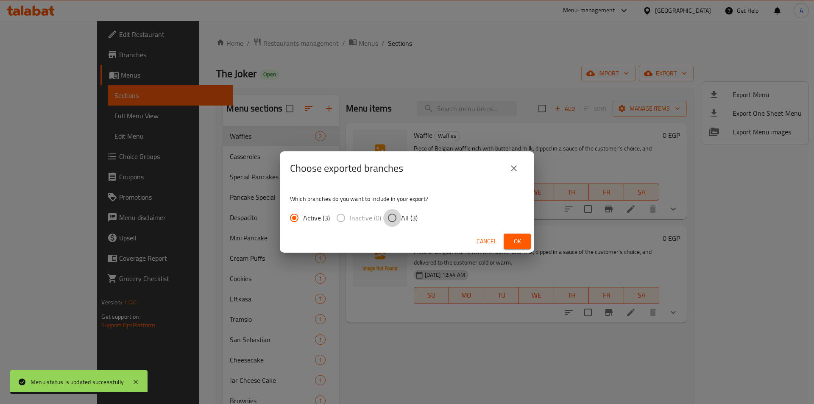
click at [392, 216] on input "All (3)" at bounding box center [392, 218] width 18 height 18
radio input "true"
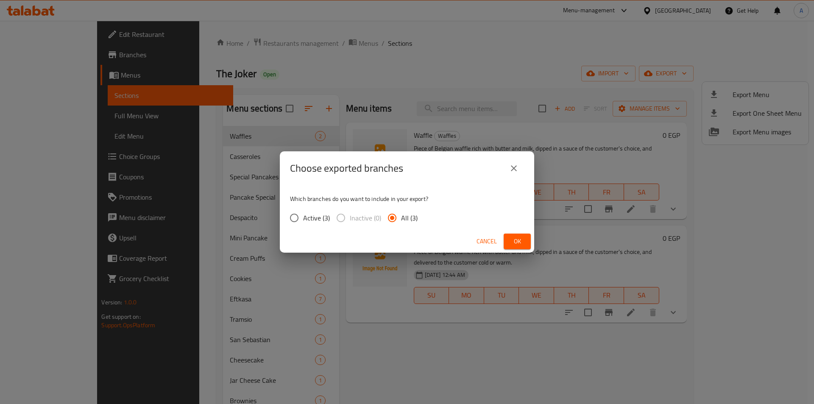
click at [407, 239] on span "Ok" at bounding box center [518, 241] width 14 height 11
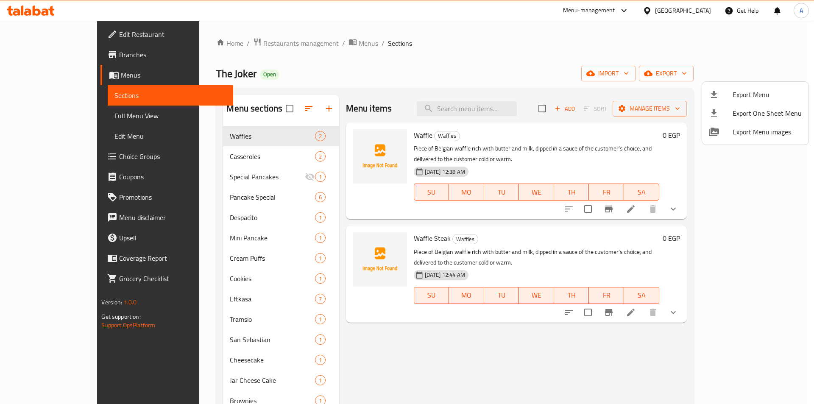
click at [407, 11] on div at bounding box center [407, 202] width 814 height 404
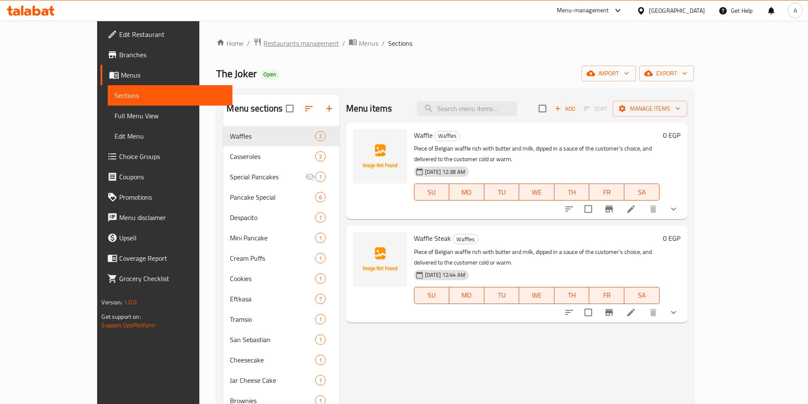
click at [263, 47] on span "Restaurants management" at bounding box center [300, 43] width 75 height 10
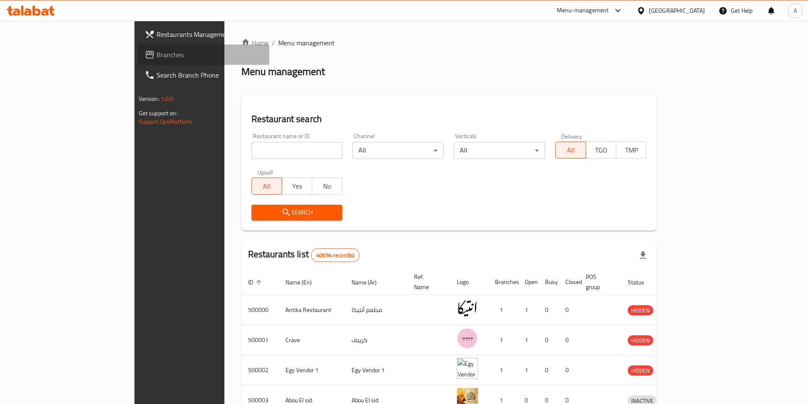
click at [138, 61] on link "Branches" at bounding box center [203, 55] width 131 height 20
